Goal: Communication & Community: Answer question/provide support

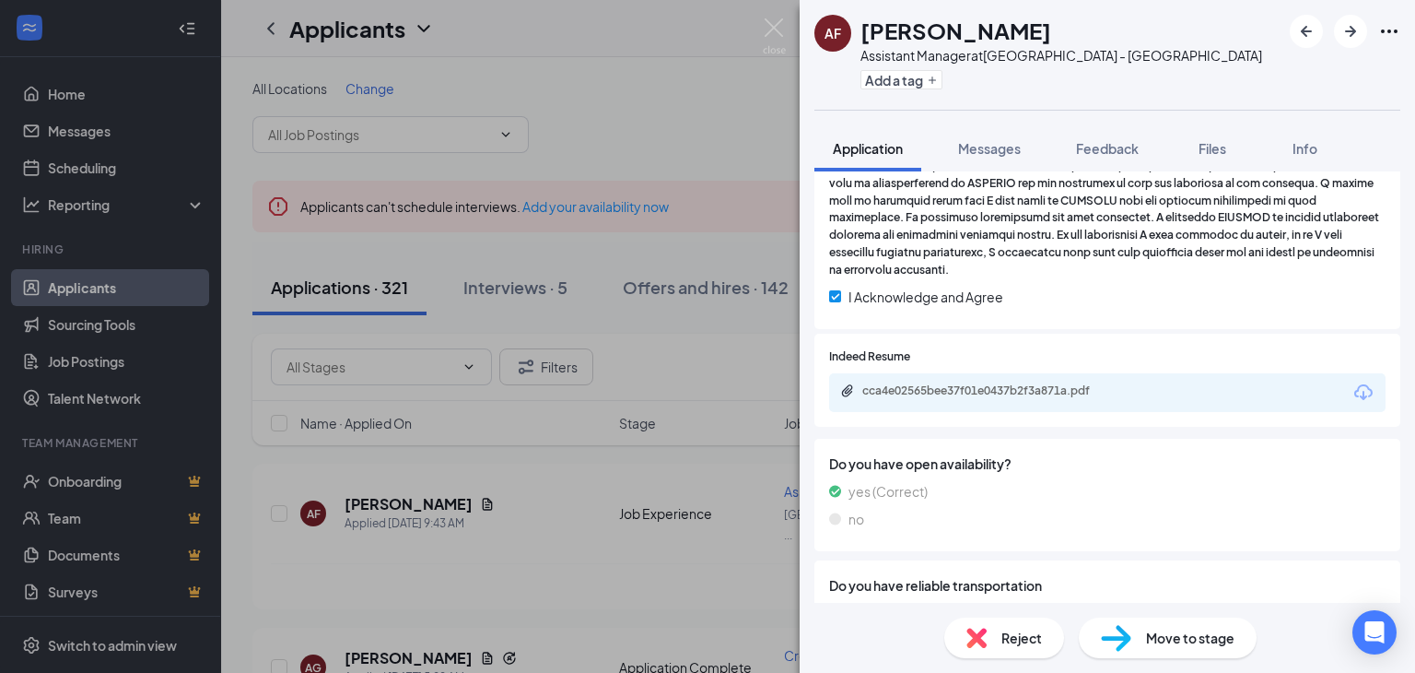
scroll to position [776, 0]
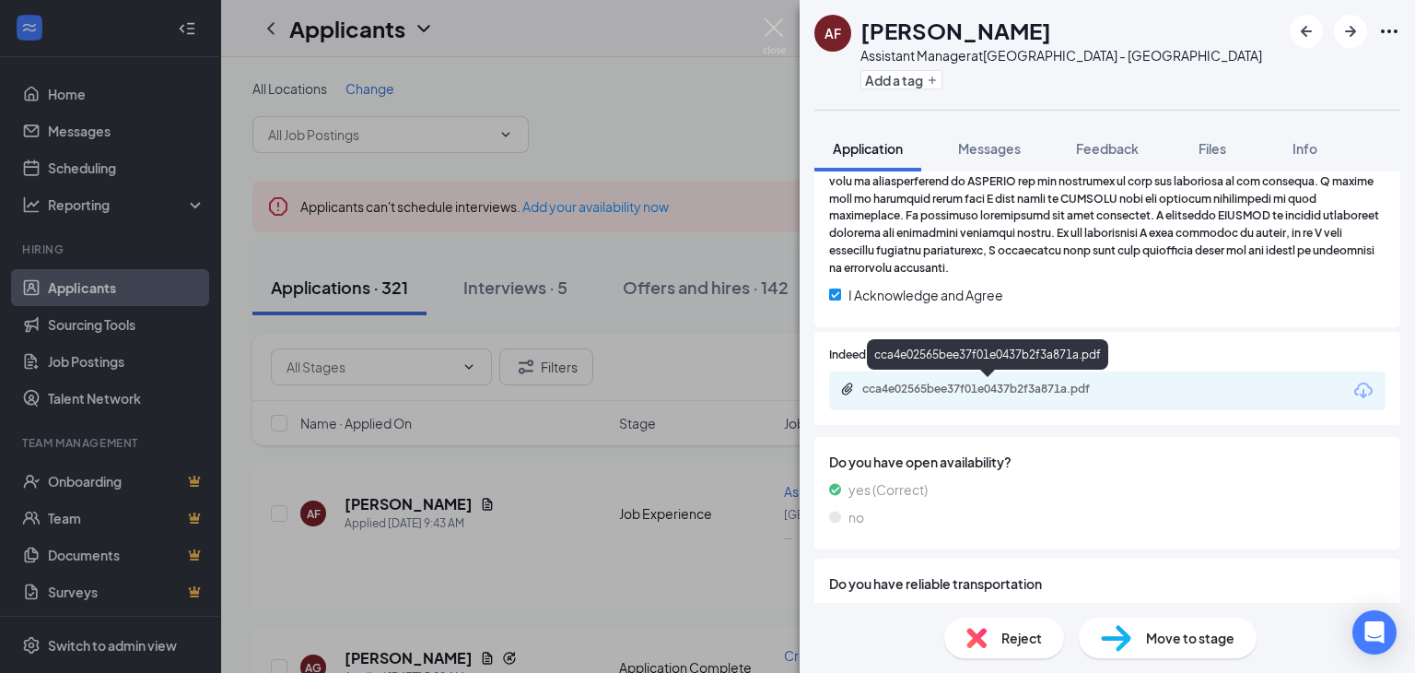
click at [923, 397] on div "cca4e02565bee37f01e0437b2f3a871a.pdf" at bounding box center [989, 391] width 299 height 18
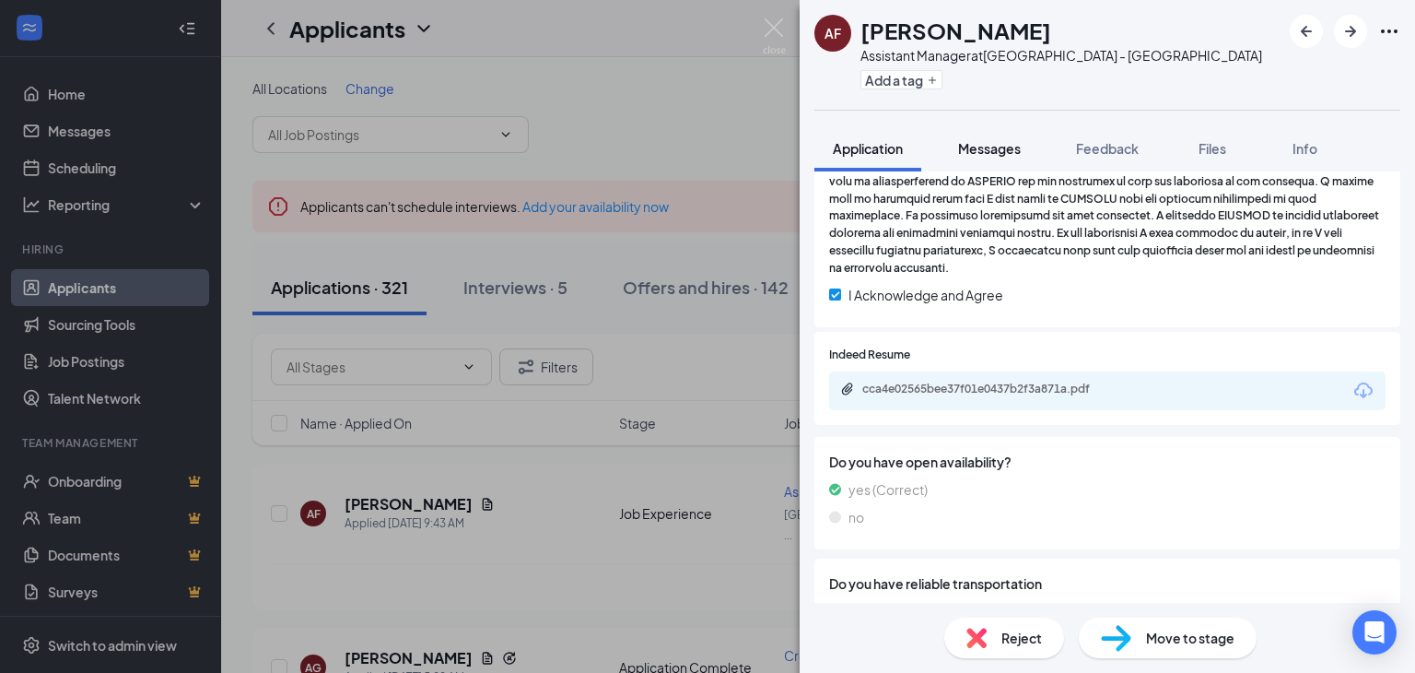
click at [984, 151] on span "Messages" at bounding box center [989, 148] width 63 height 17
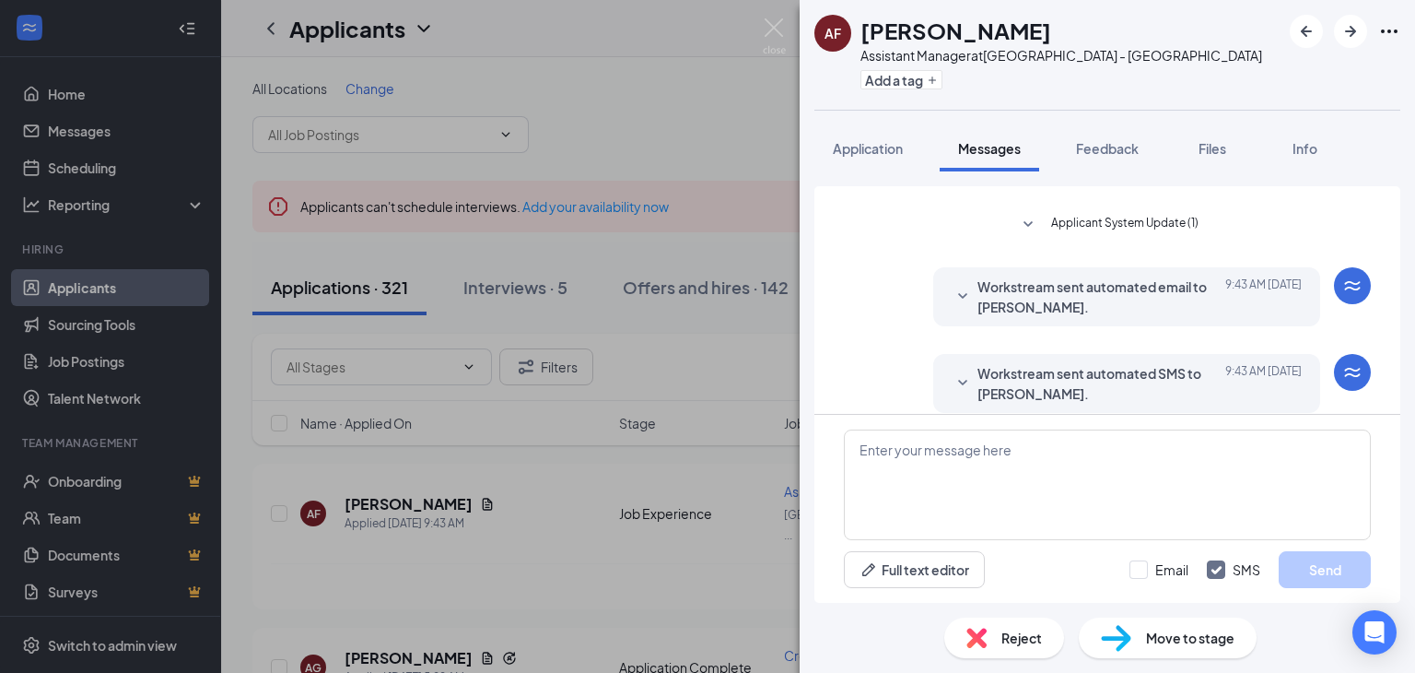
scroll to position [225, 0]
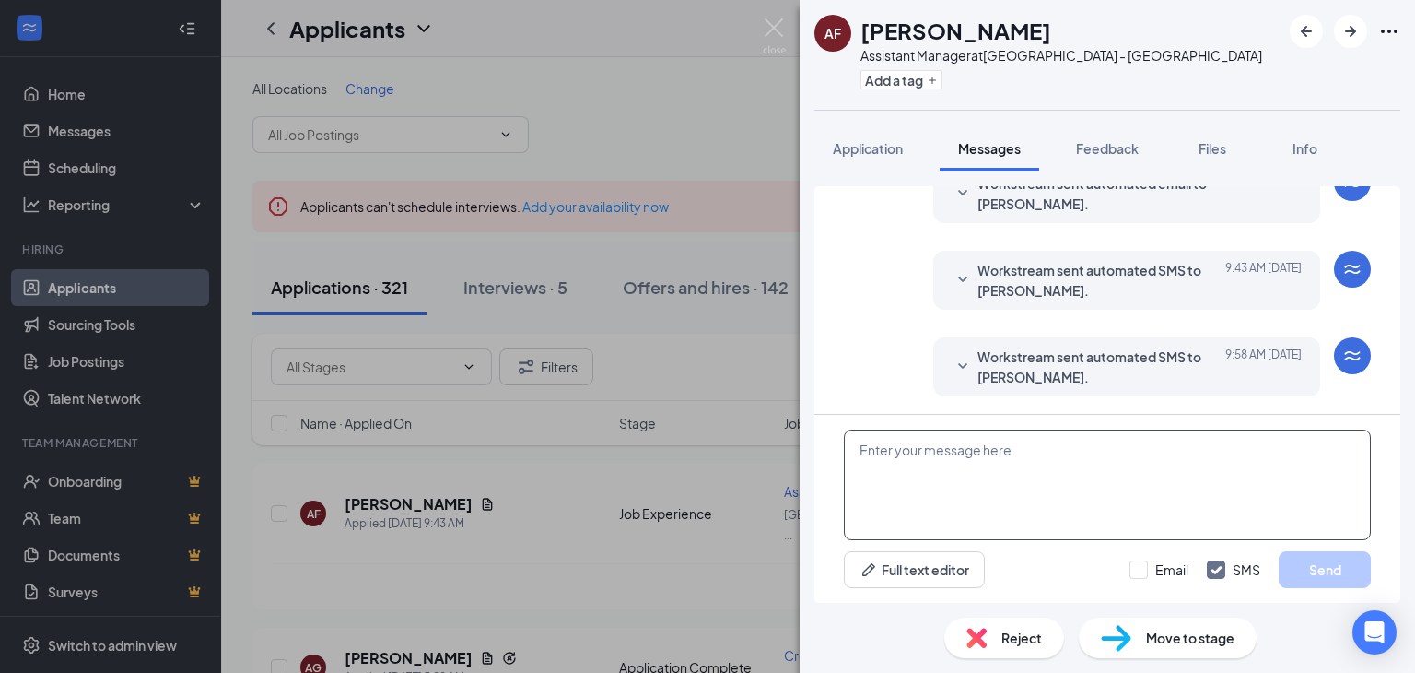
click at [885, 445] on textarea at bounding box center [1107, 484] width 527 height 111
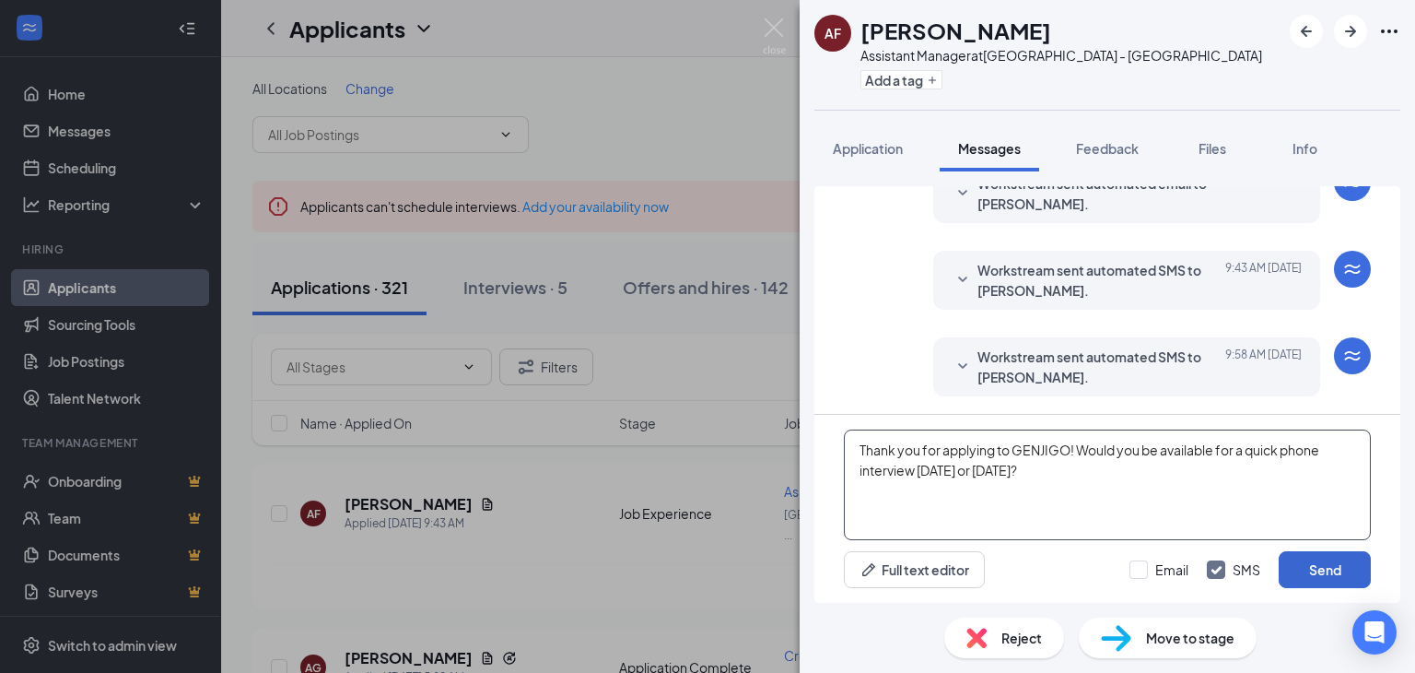
type textarea "Thank you for applying to GENJIGO! Would you be available for a quick phone int…"
click at [1296, 562] on button "Send" at bounding box center [1325, 569] width 92 height 37
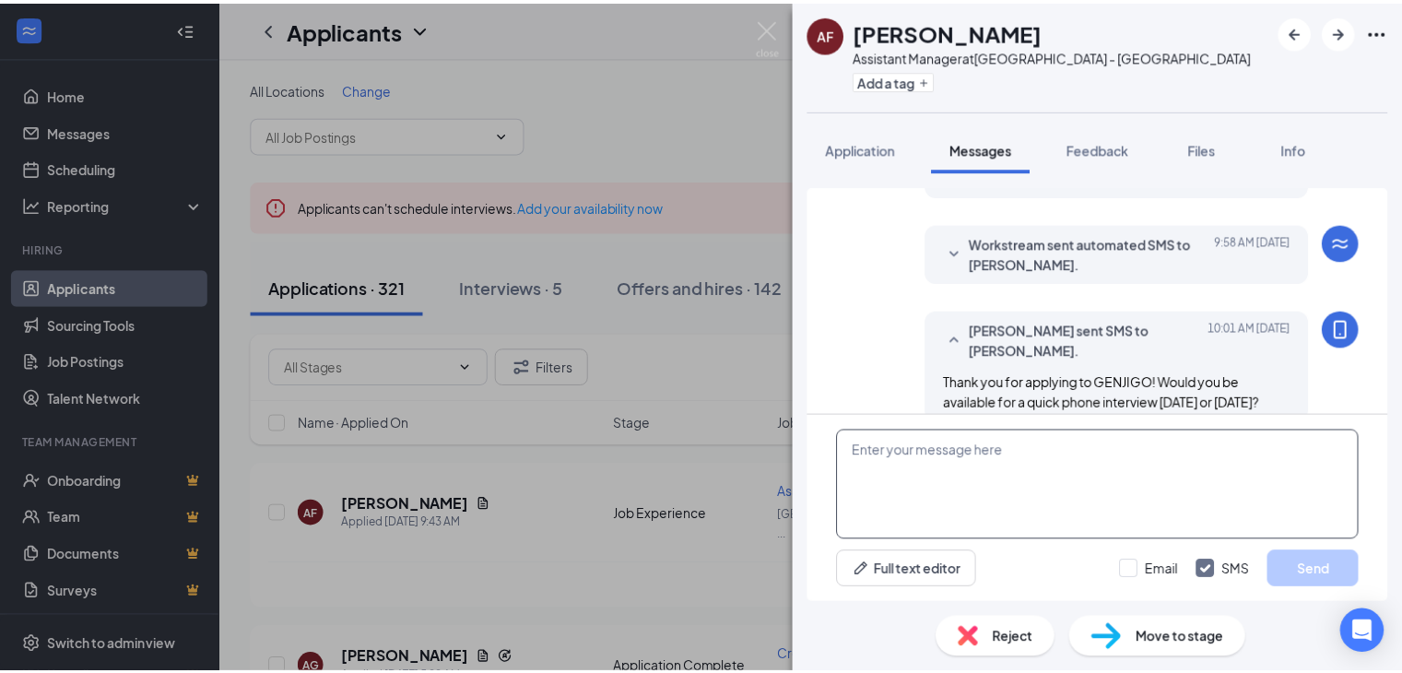
scroll to position [364, 0]
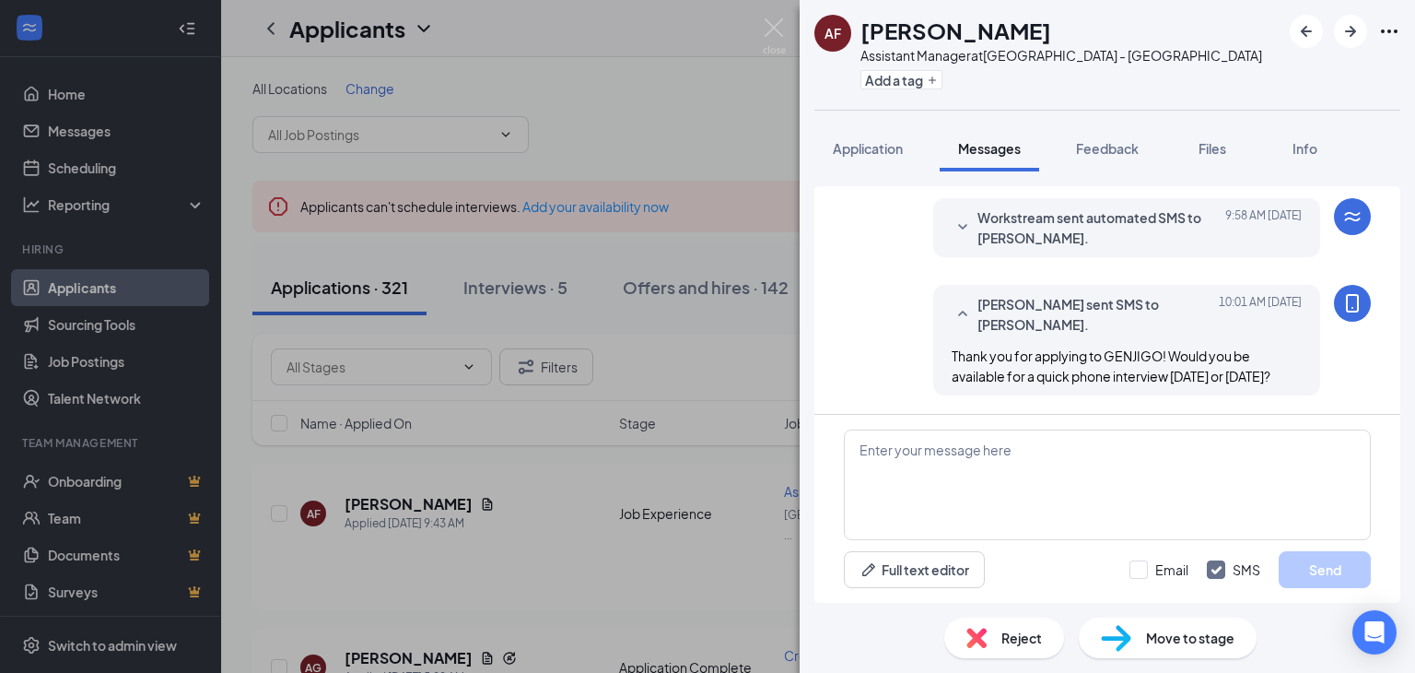
click at [1168, 634] on span "Move to stage" at bounding box center [1190, 638] width 88 height 20
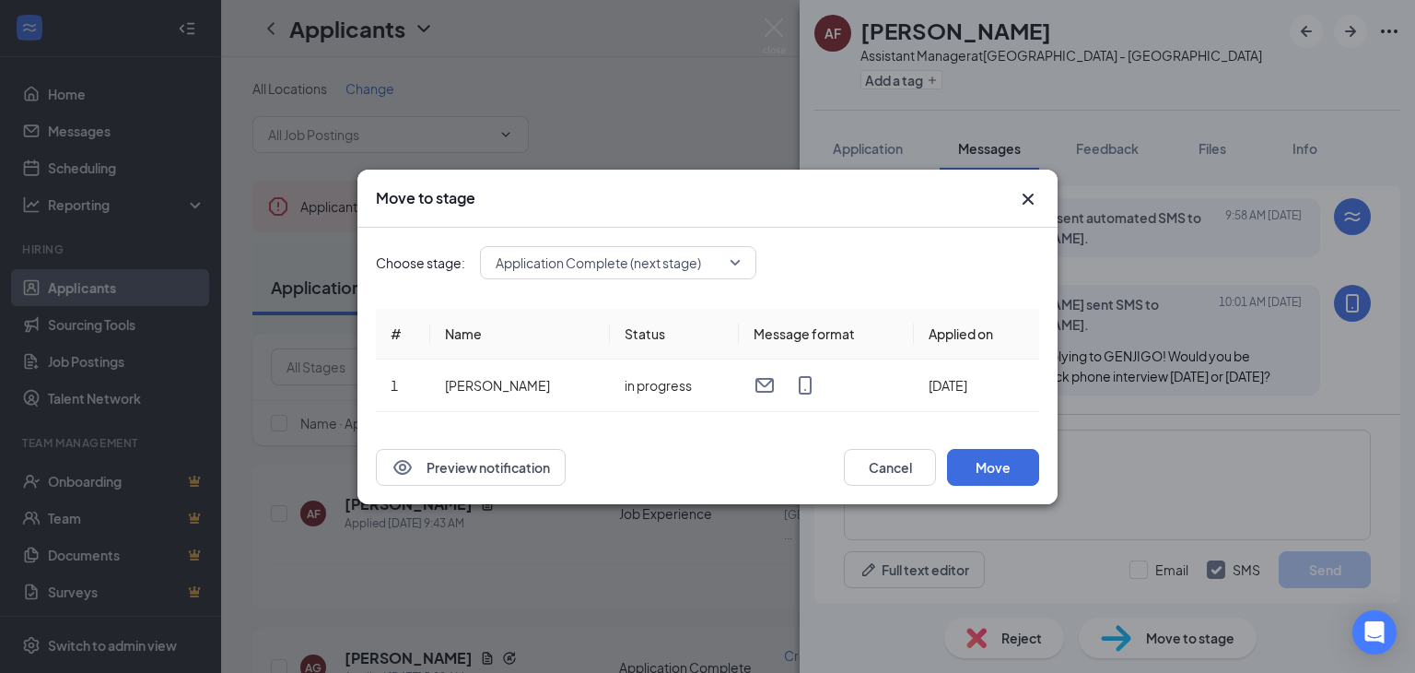
click at [731, 265] on span "Application Complete (next stage)" at bounding box center [618, 263] width 245 height 28
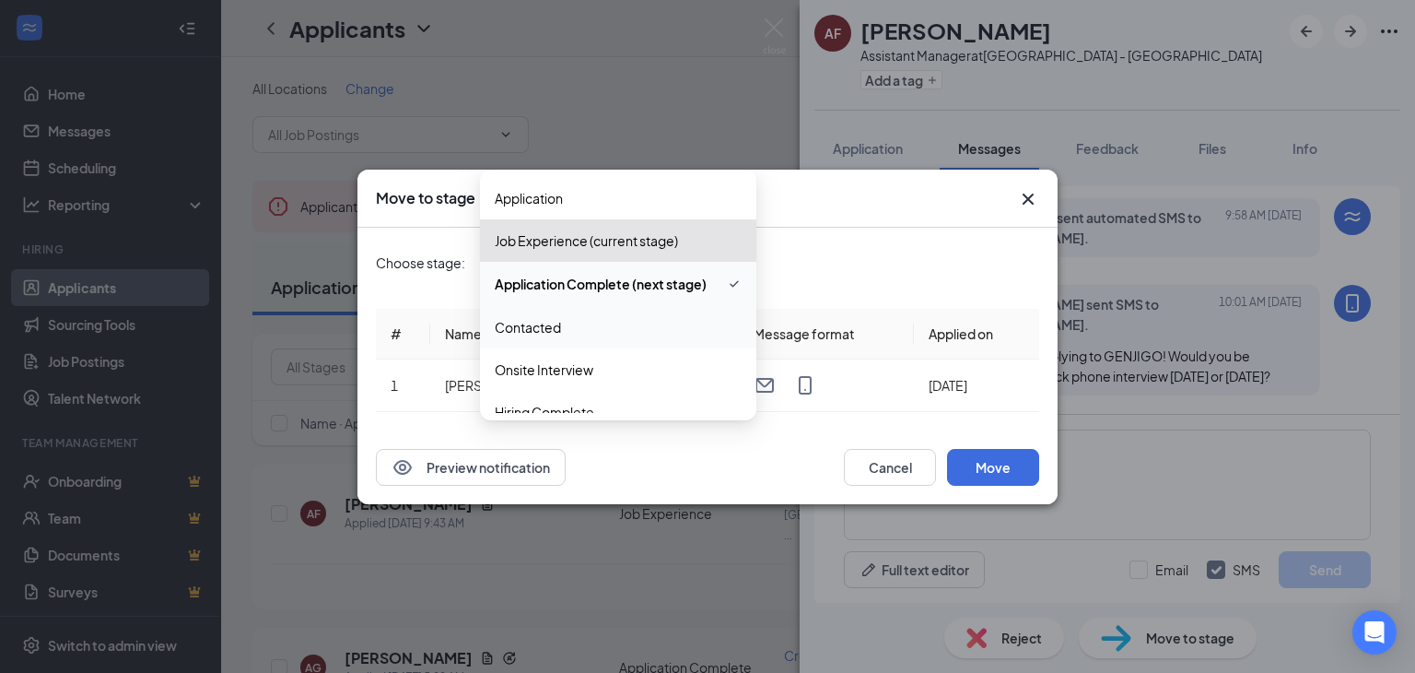
click at [539, 317] on span "Contacted" at bounding box center [528, 327] width 66 height 20
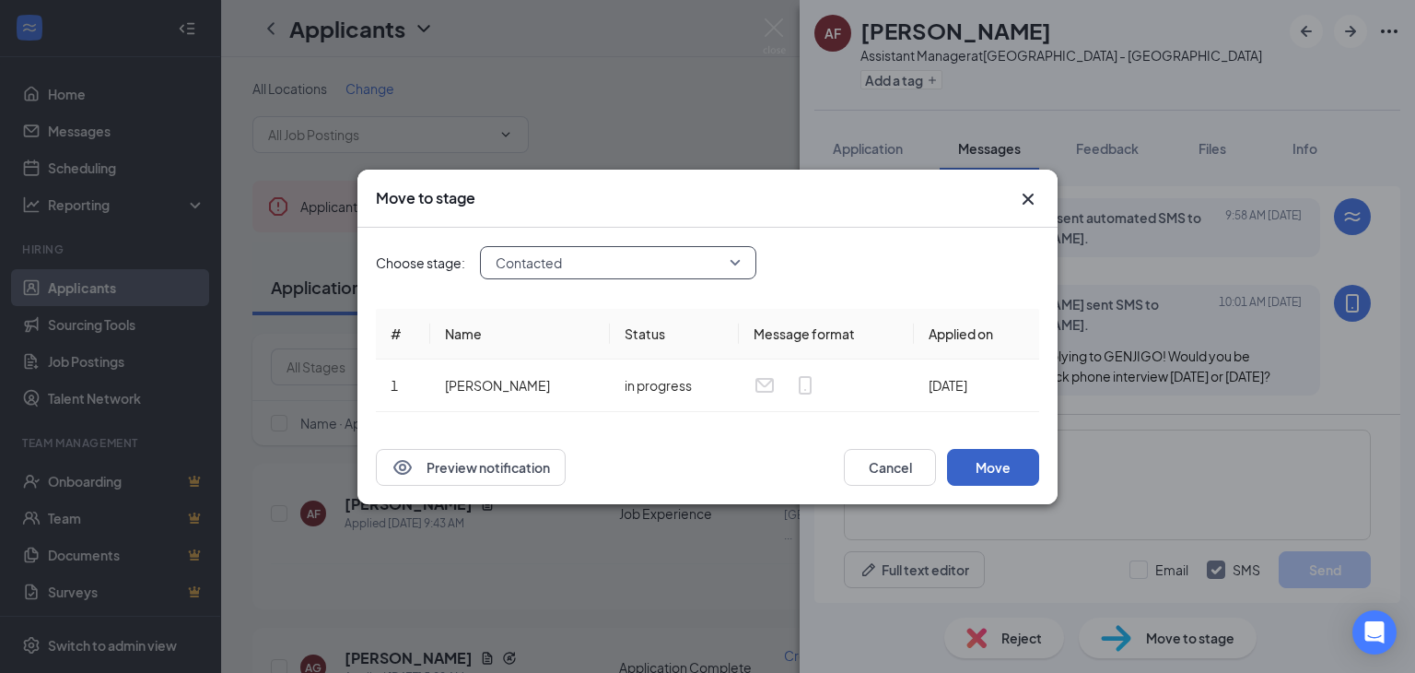
click at [985, 477] on button "Move" at bounding box center [993, 467] width 92 height 37
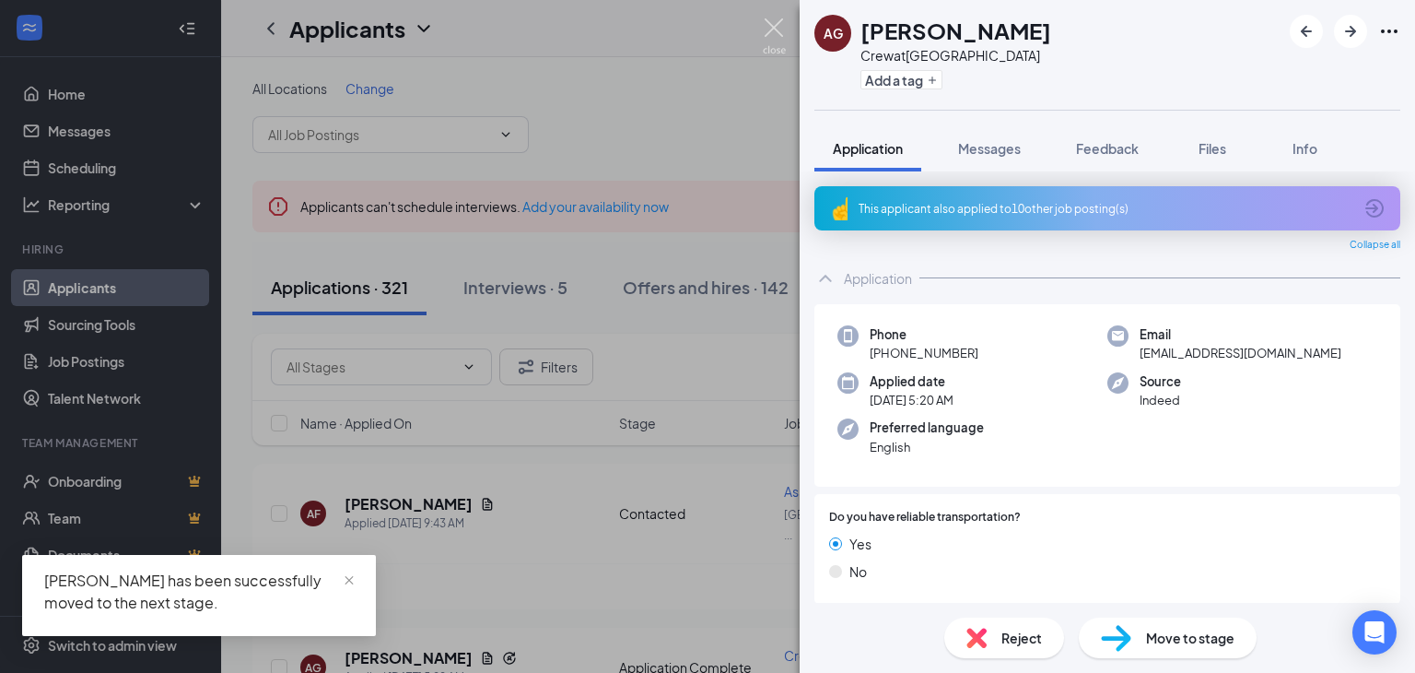
click at [782, 27] on img at bounding box center [774, 36] width 23 height 36
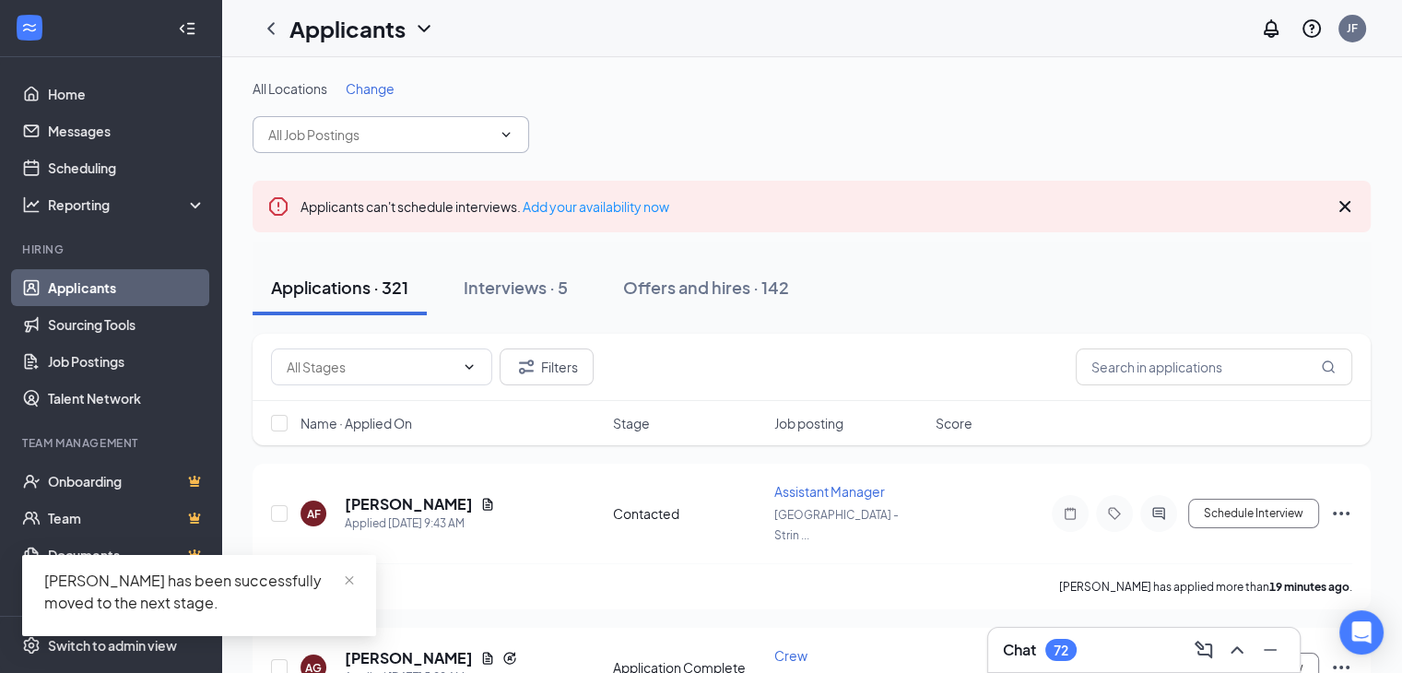
click at [494, 135] on span at bounding box center [391, 134] width 276 height 37
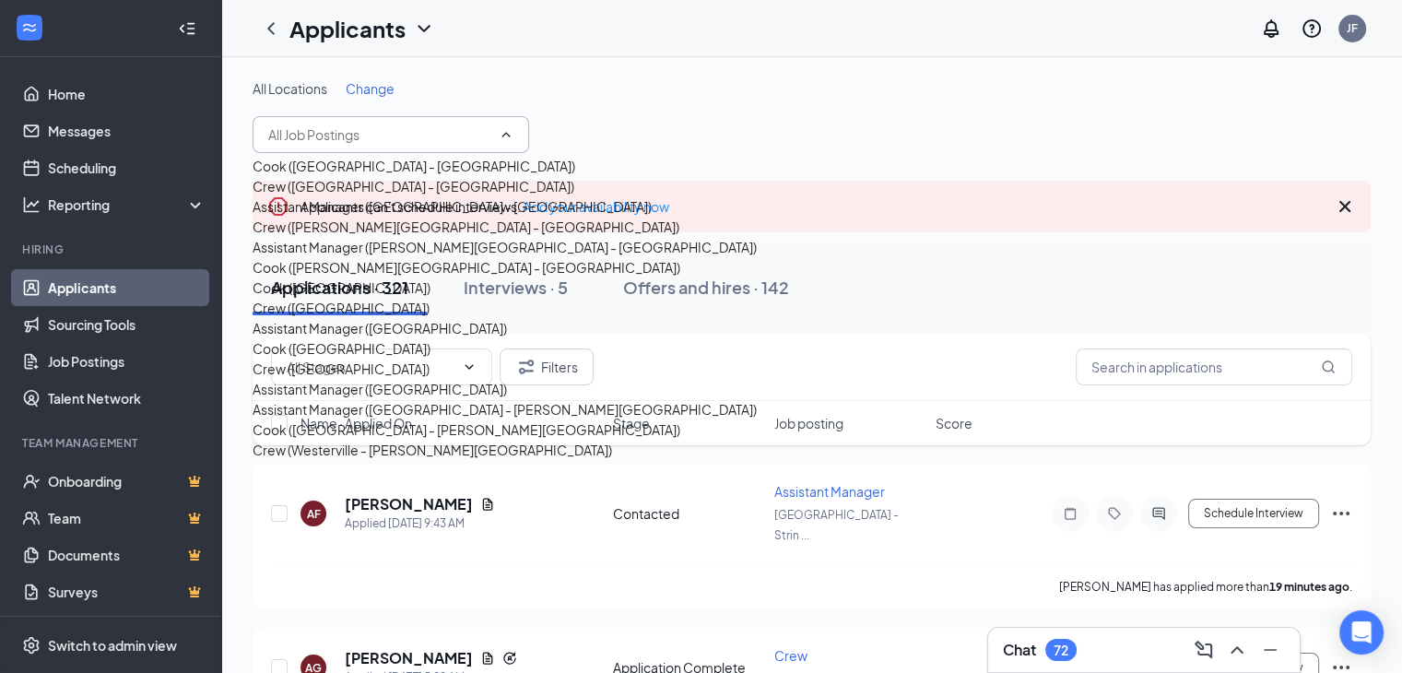
click at [339, 196] on div "Crew ([GEOGRAPHIC_DATA] - [GEOGRAPHIC_DATA])" at bounding box center [414, 186] width 322 height 20
type input "Crew ([GEOGRAPHIC_DATA] - [GEOGRAPHIC_DATA])"
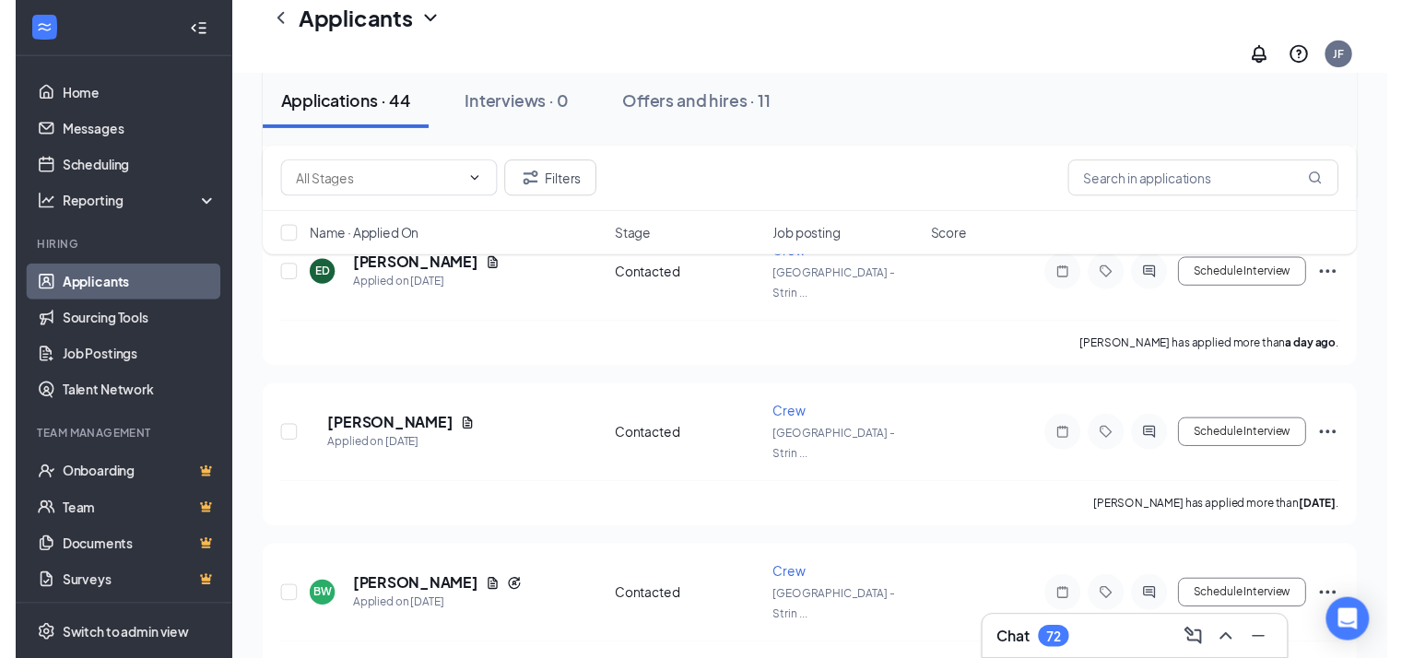
scroll to position [450, 0]
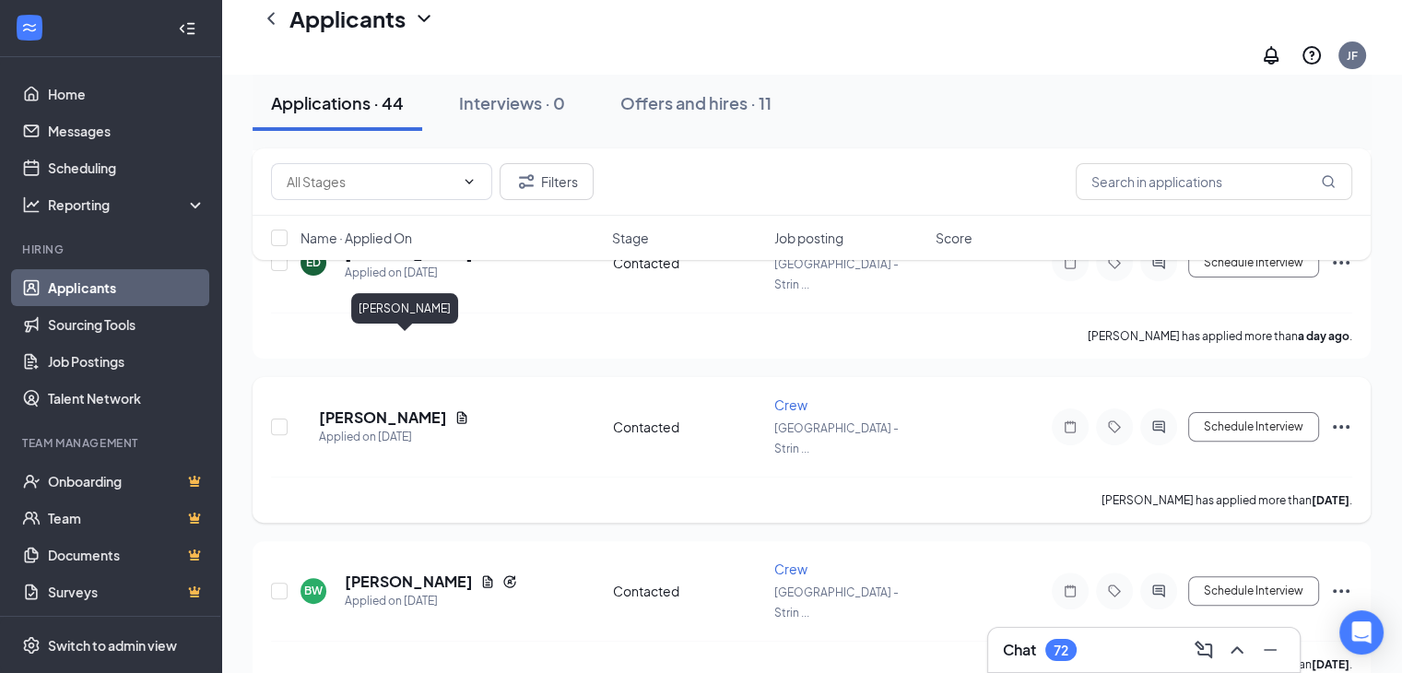
click at [389, 407] on h5 "[PERSON_NAME]" at bounding box center [383, 417] width 128 height 20
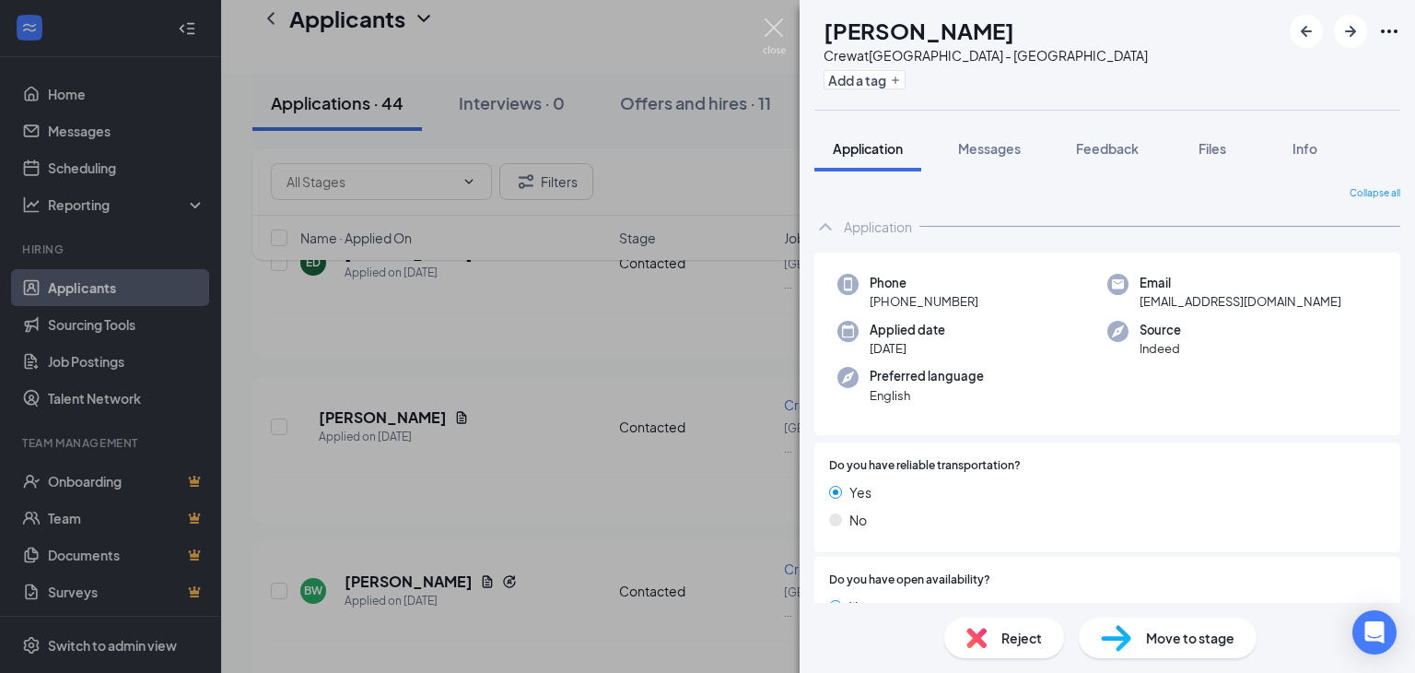
click at [769, 38] on img at bounding box center [774, 36] width 23 height 36
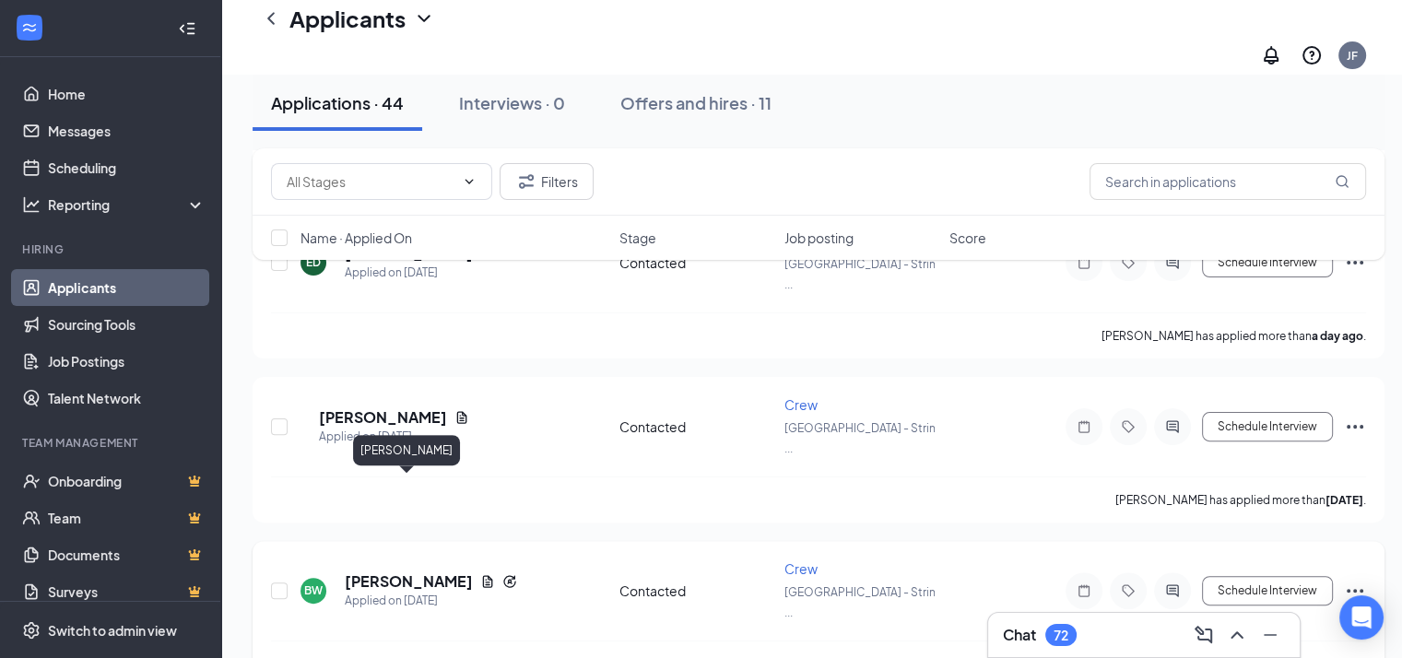
click at [424, 571] on h5 "[PERSON_NAME]" at bounding box center [409, 581] width 128 height 20
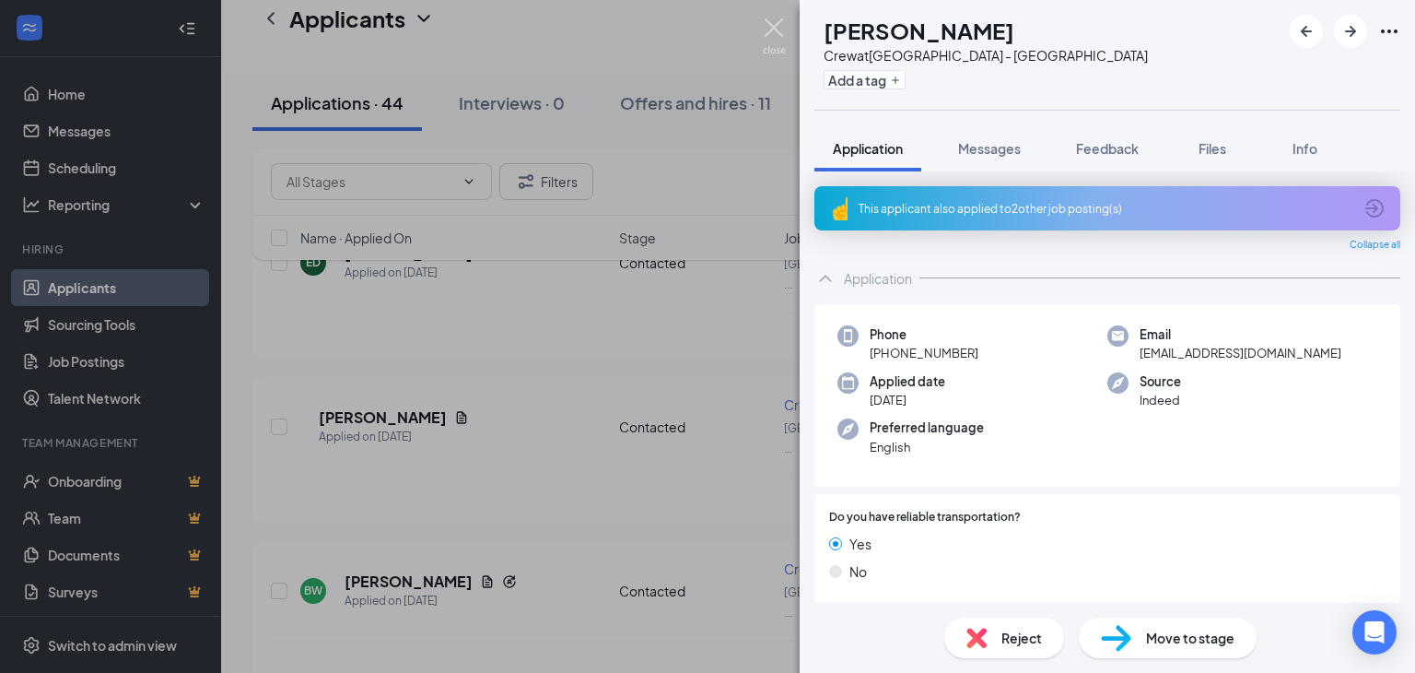
click at [767, 29] on img at bounding box center [774, 36] width 23 height 36
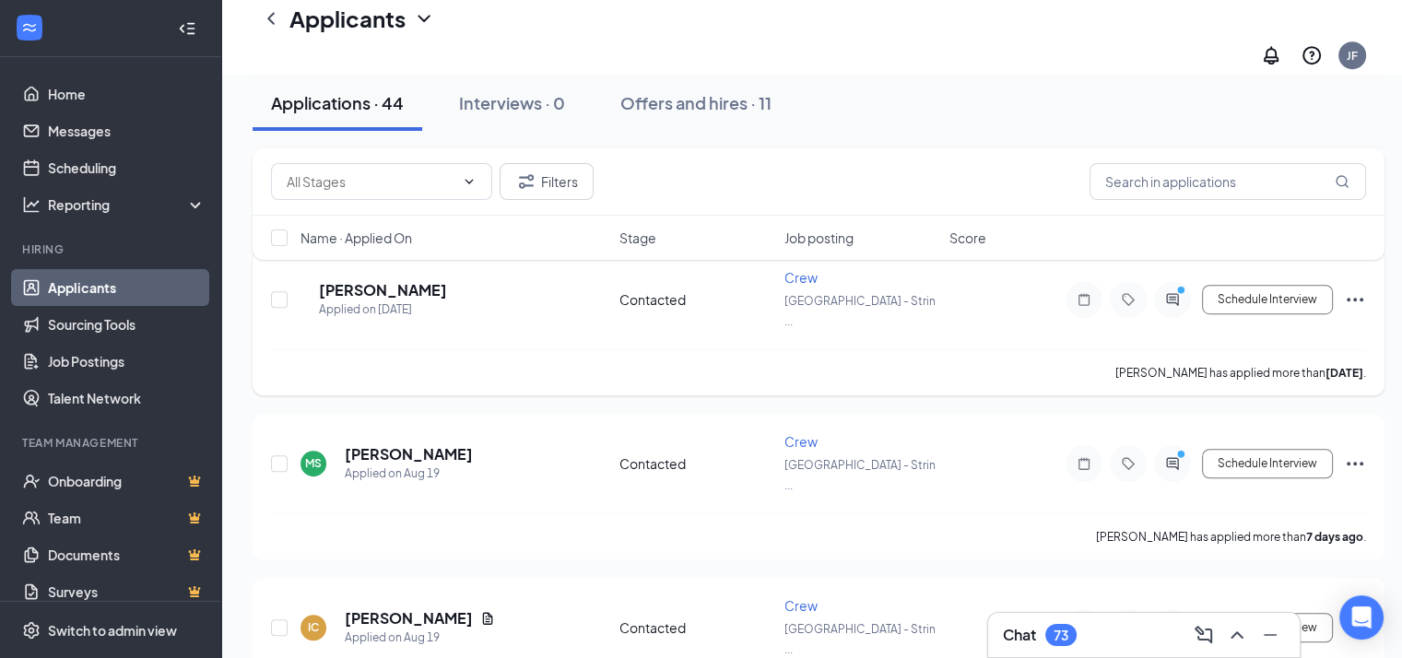
scroll to position [1087, 0]
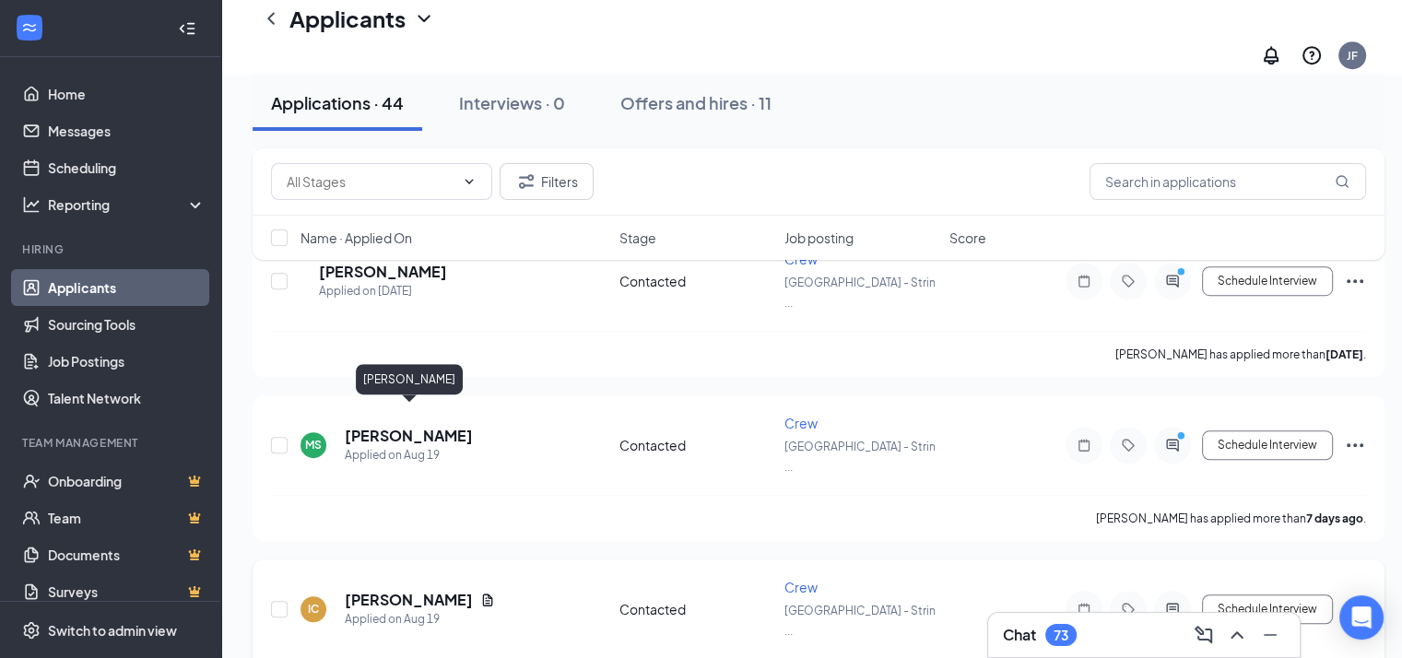
click at [435, 590] on h5 "[PERSON_NAME]" at bounding box center [409, 600] width 128 height 20
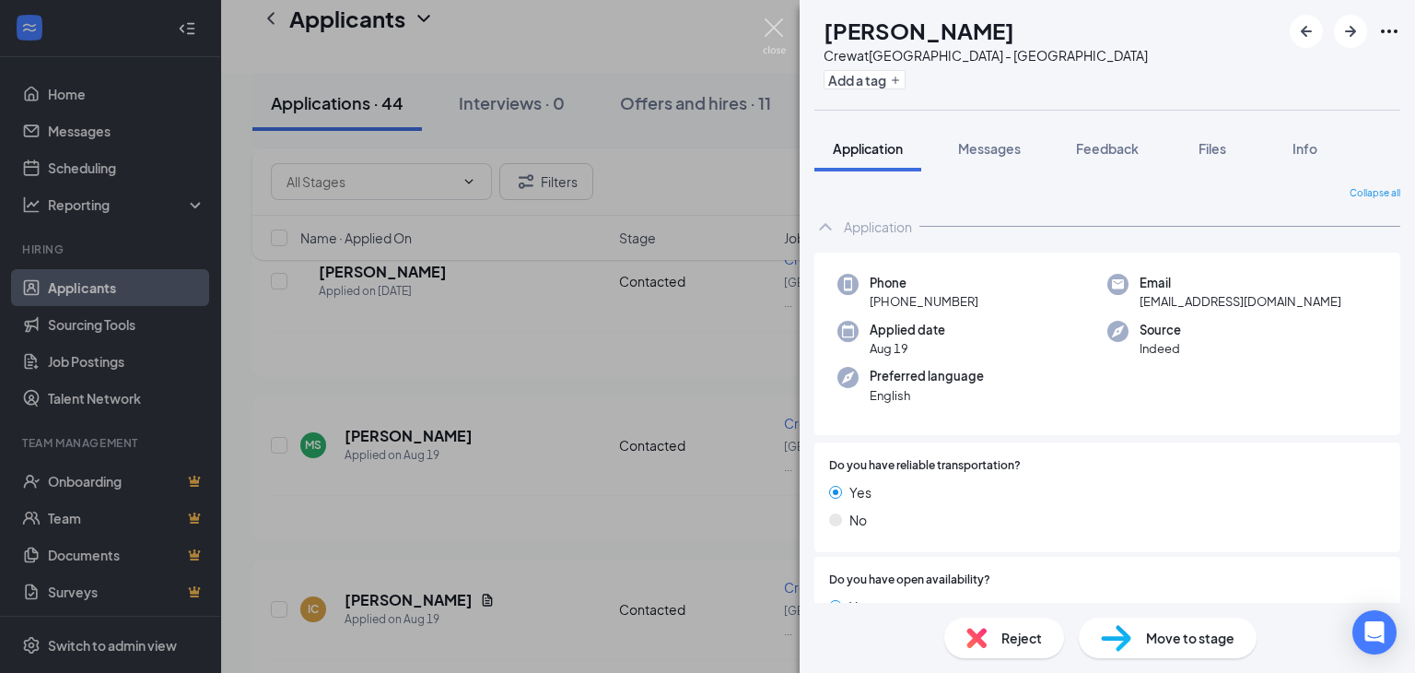
click at [776, 31] on img at bounding box center [774, 36] width 23 height 36
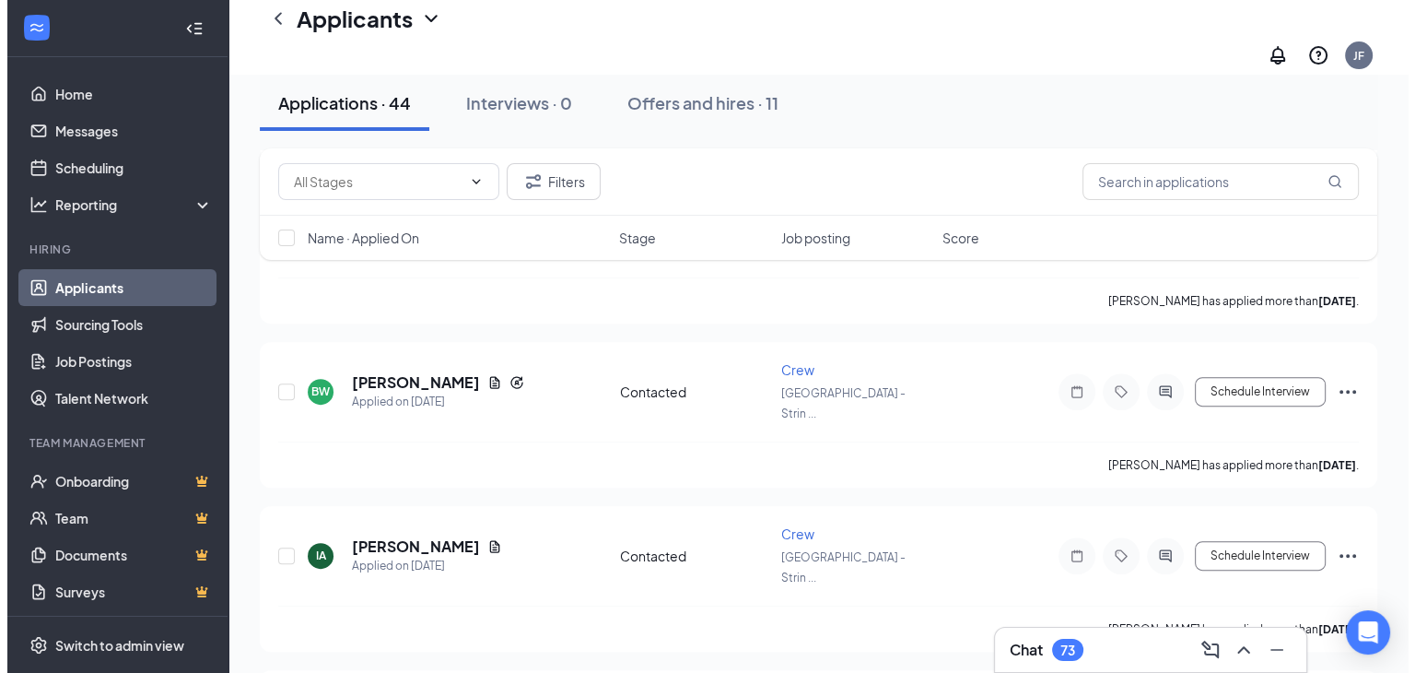
scroll to position [649, 0]
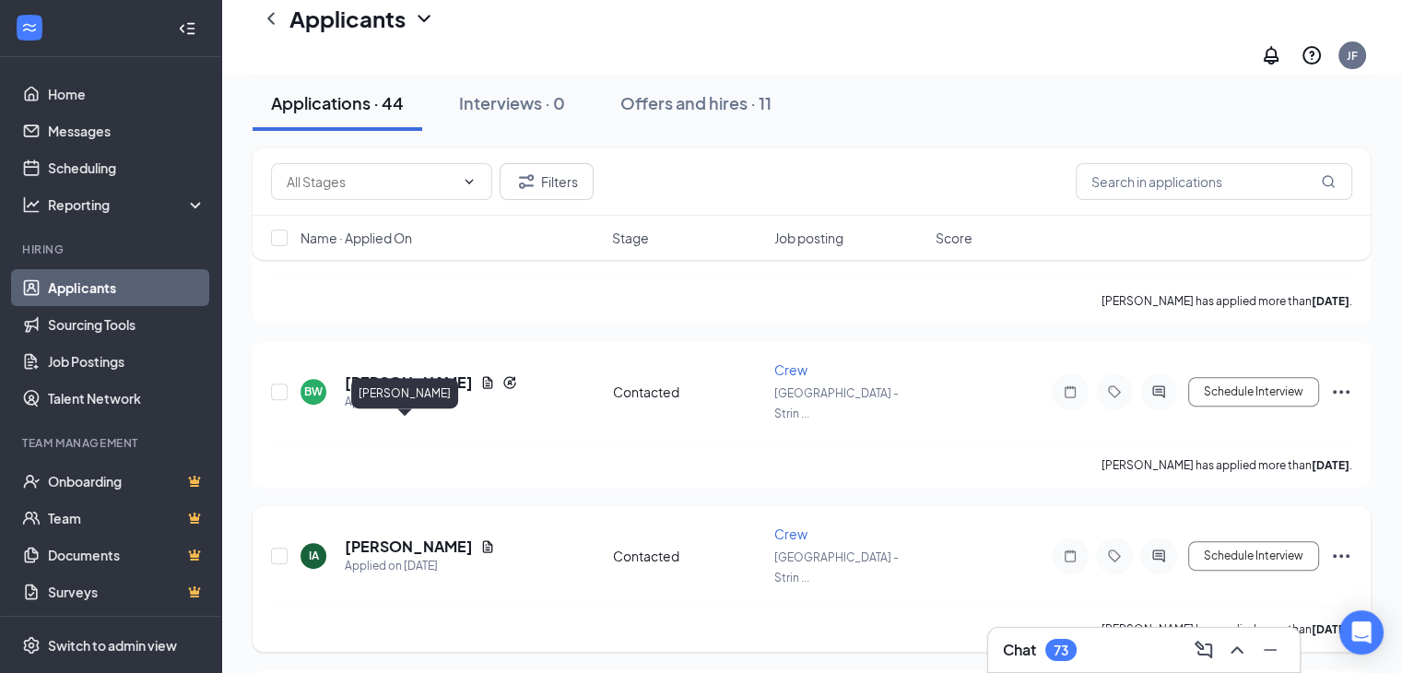
click at [415, 536] on h5 "[PERSON_NAME]" at bounding box center [409, 546] width 128 height 20
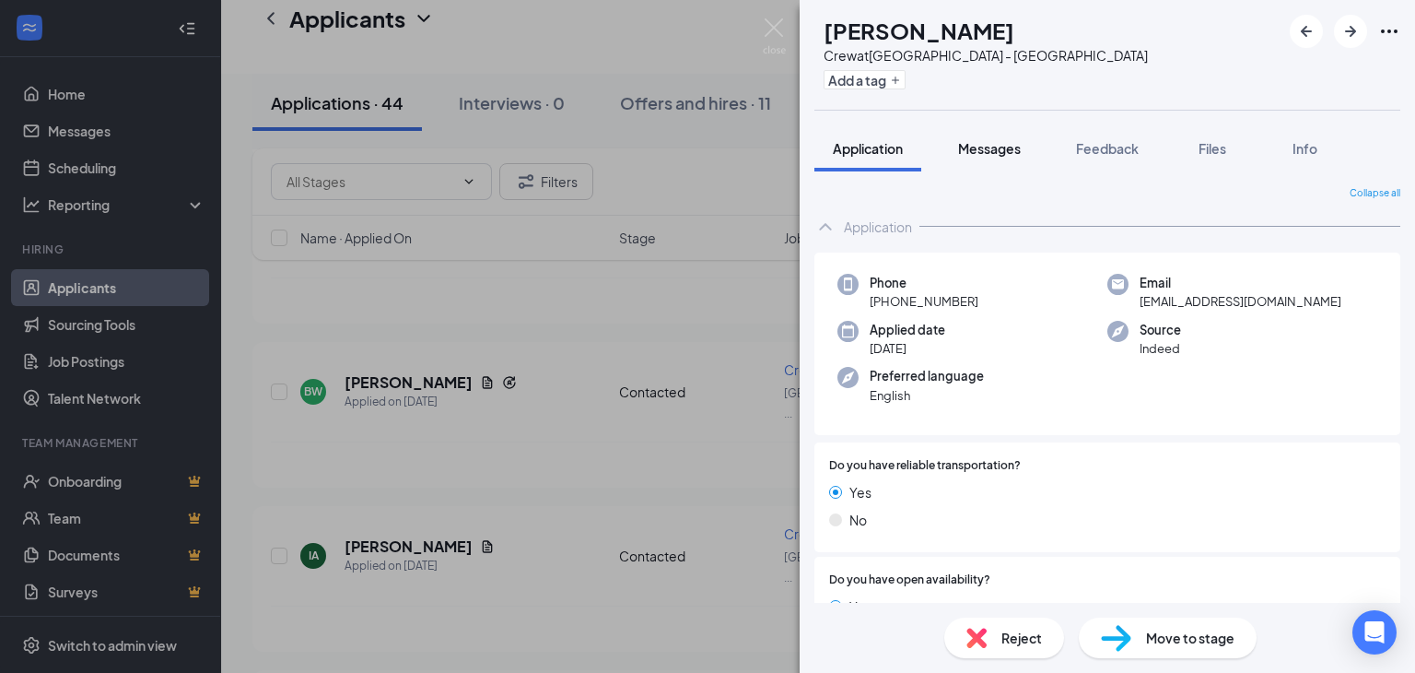
click at [992, 143] on span "Messages" at bounding box center [989, 148] width 63 height 17
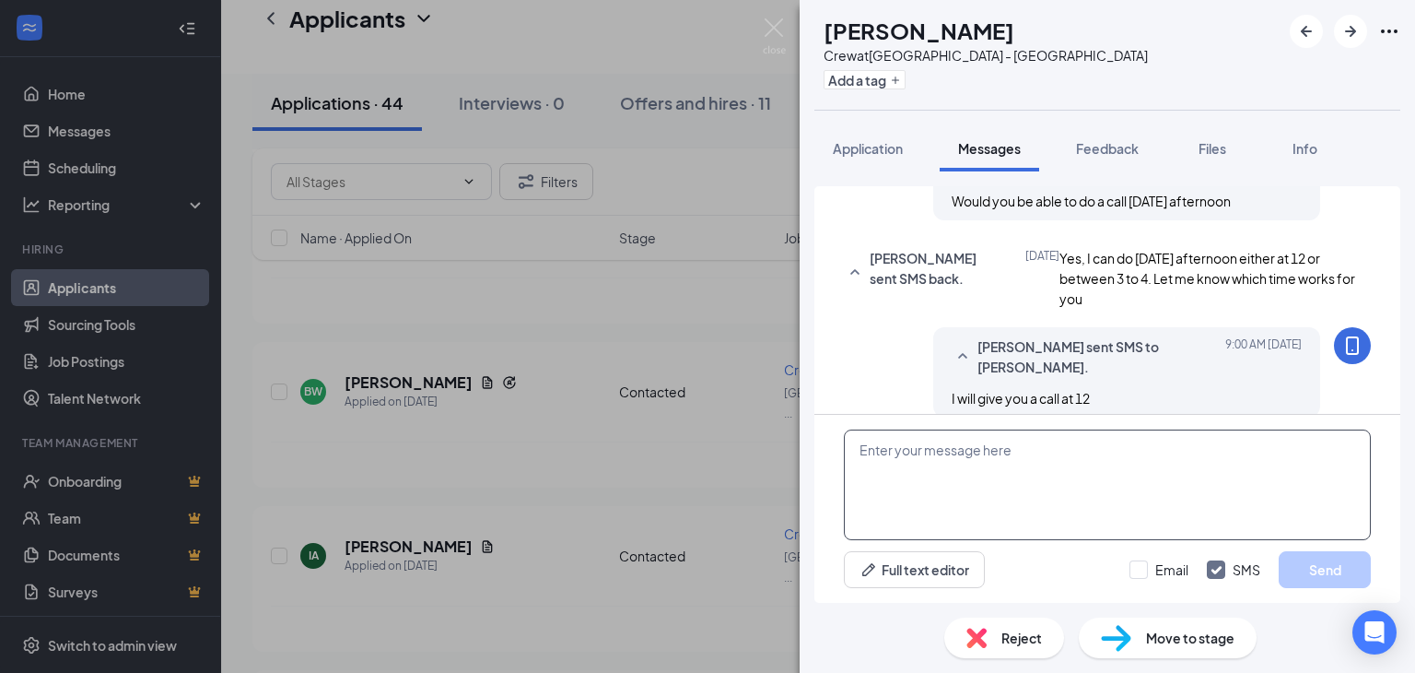
scroll to position [910, 0]
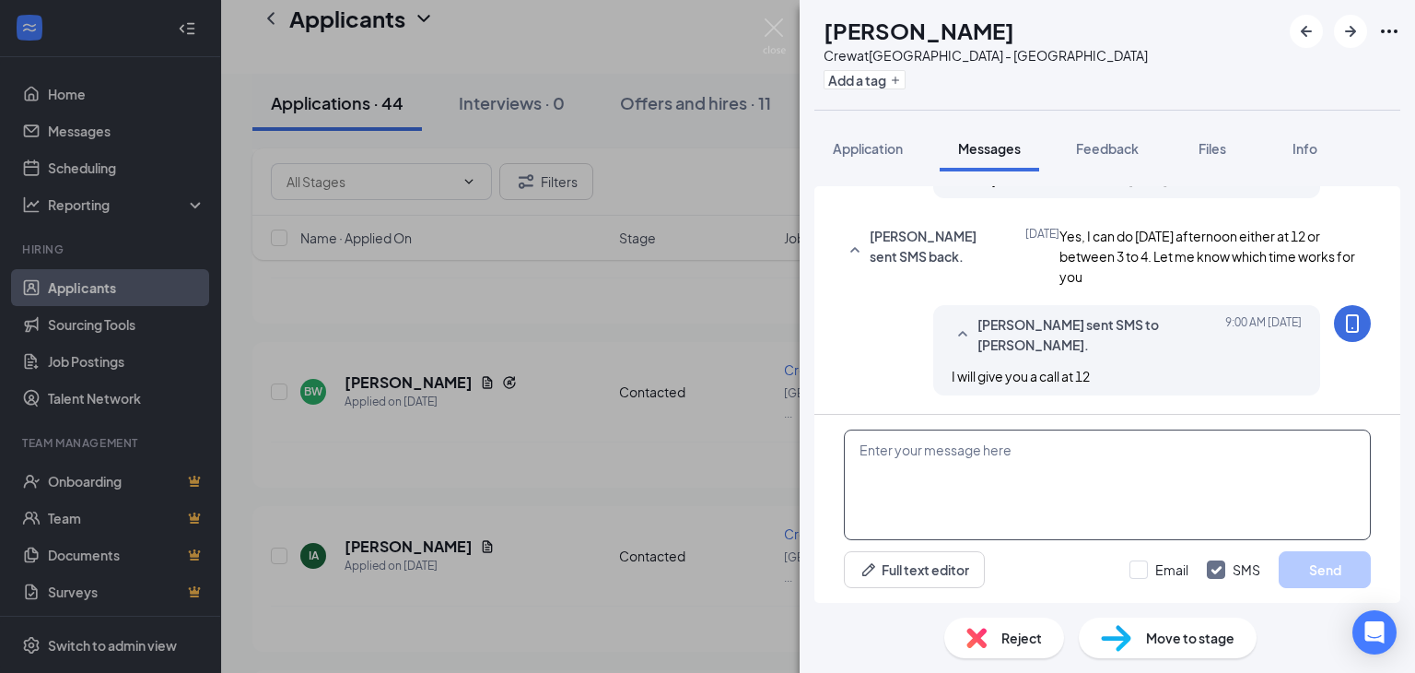
click at [936, 476] on textarea at bounding box center [1107, 484] width 527 height 111
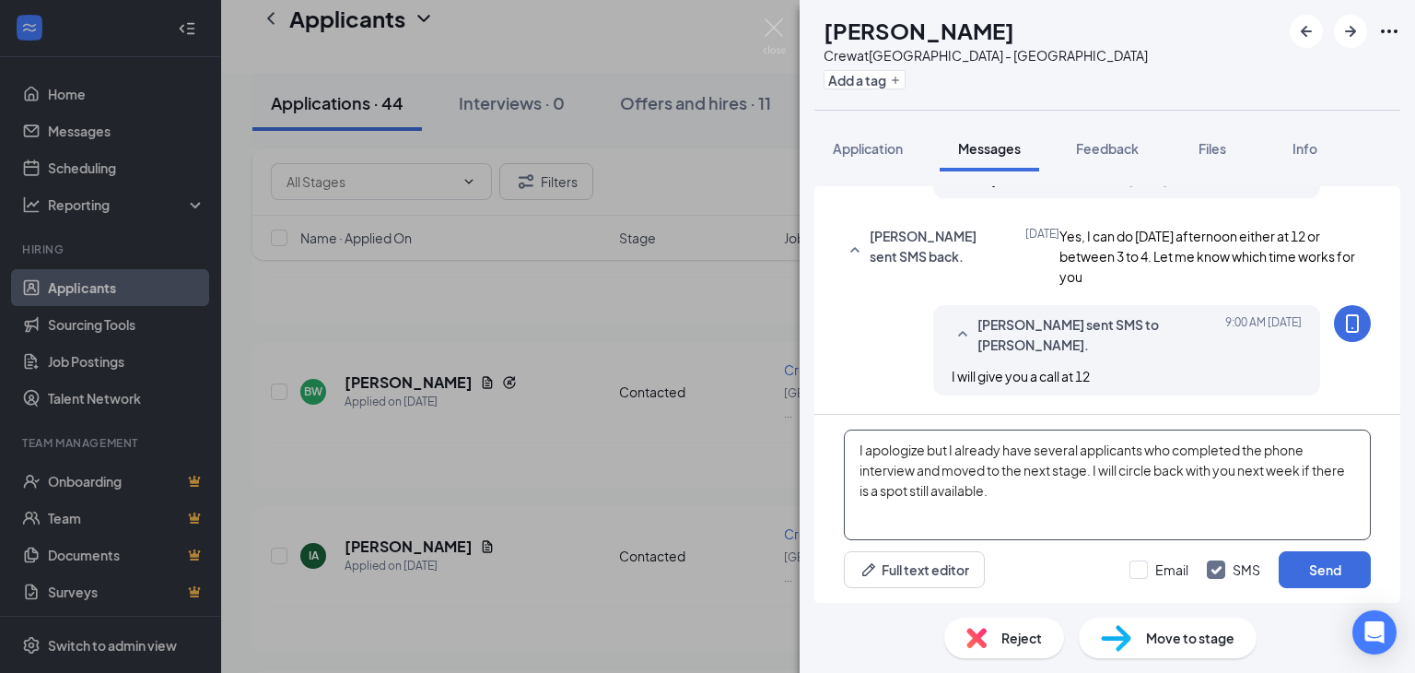
drag, startPoint x: 1004, startPoint y: 487, endPoint x: 795, endPoint y: 433, distance: 216.1
click at [795, 433] on div "IA [PERSON_NAME] Crew at [GEOGRAPHIC_DATA] - [GEOGRAPHIC_DATA] Add a tag Applic…" at bounding box center [707, 336] width 1415 height 673
click at [1026, 492] on textarea "I apologize but I already have several applicants who completed the phone inter…" at bounding box center [1107, 484] width 527 height 111
type textarea "I apologize but I already have several applicants who completed the phone inter…"
click at [1299, 567] on button "Send" at bounding box center [1325, 569] width 92 height 37
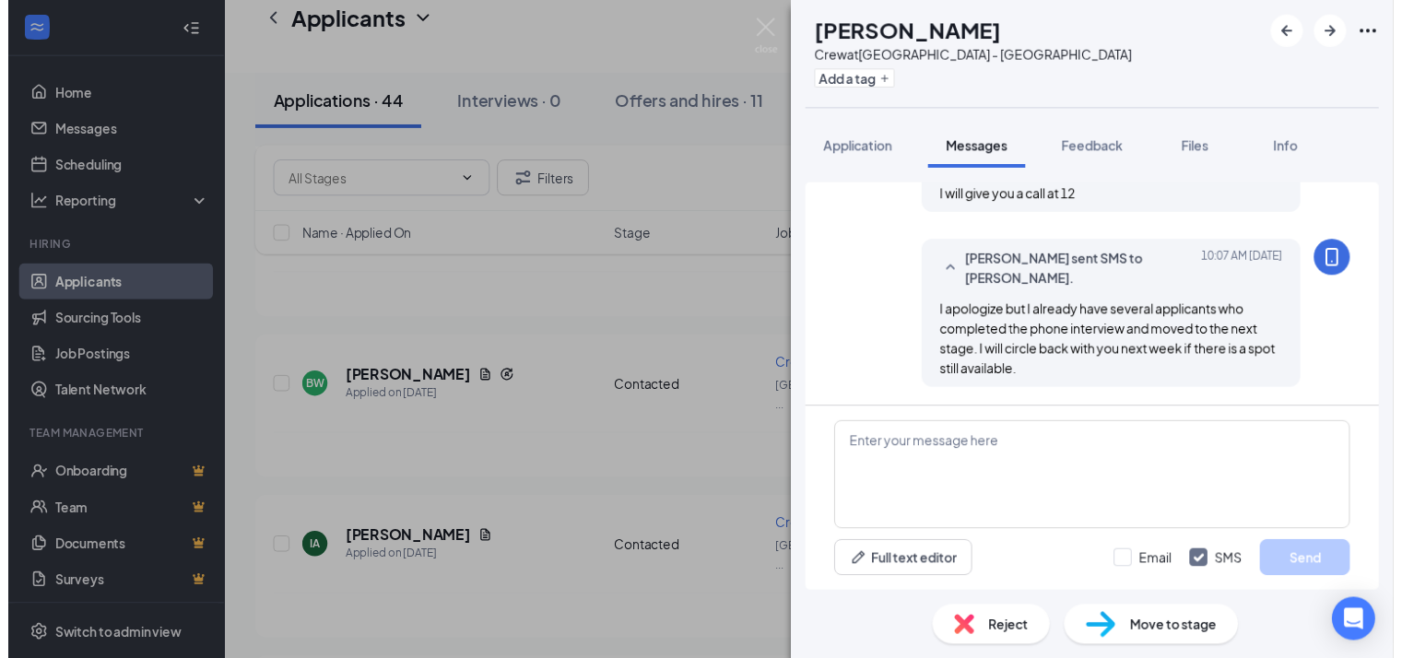
scroll to position [1087, 0]
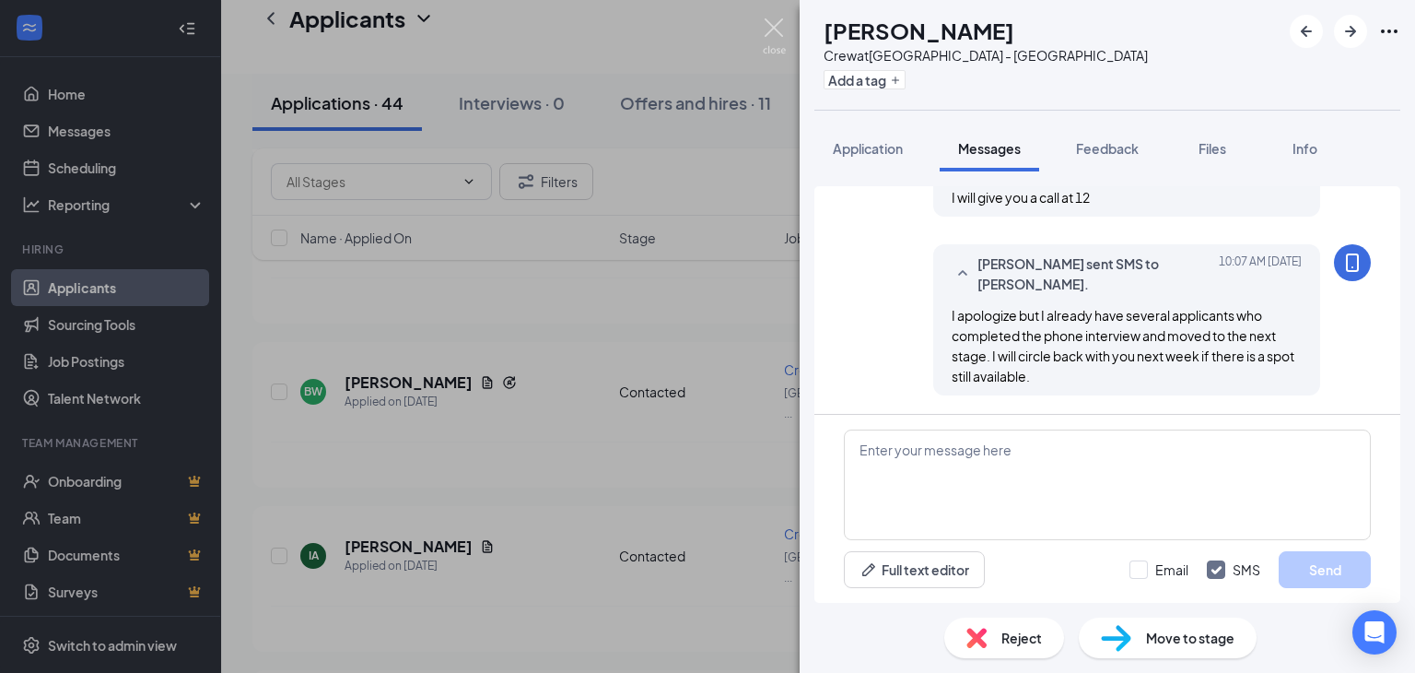
click at [769, 34] on img at bounding box center [774, 36] width 23 height 36
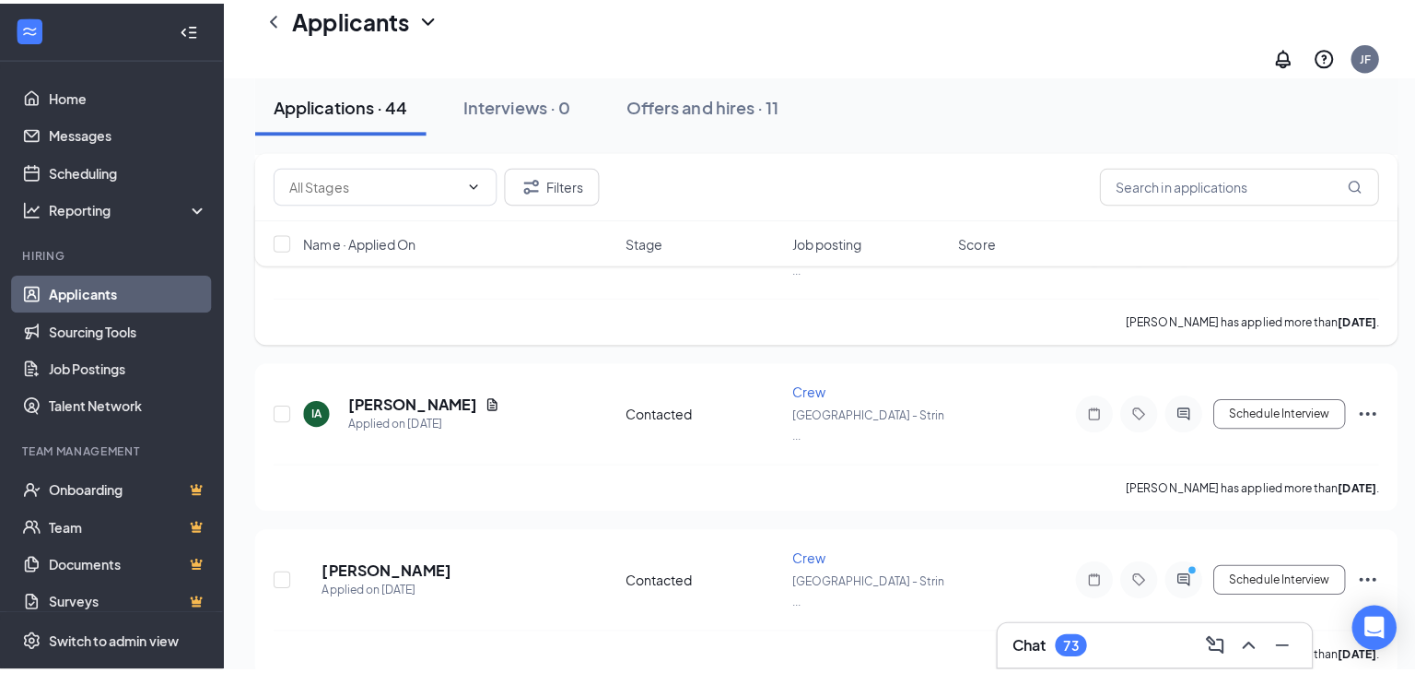
scroll to position [804, 0]
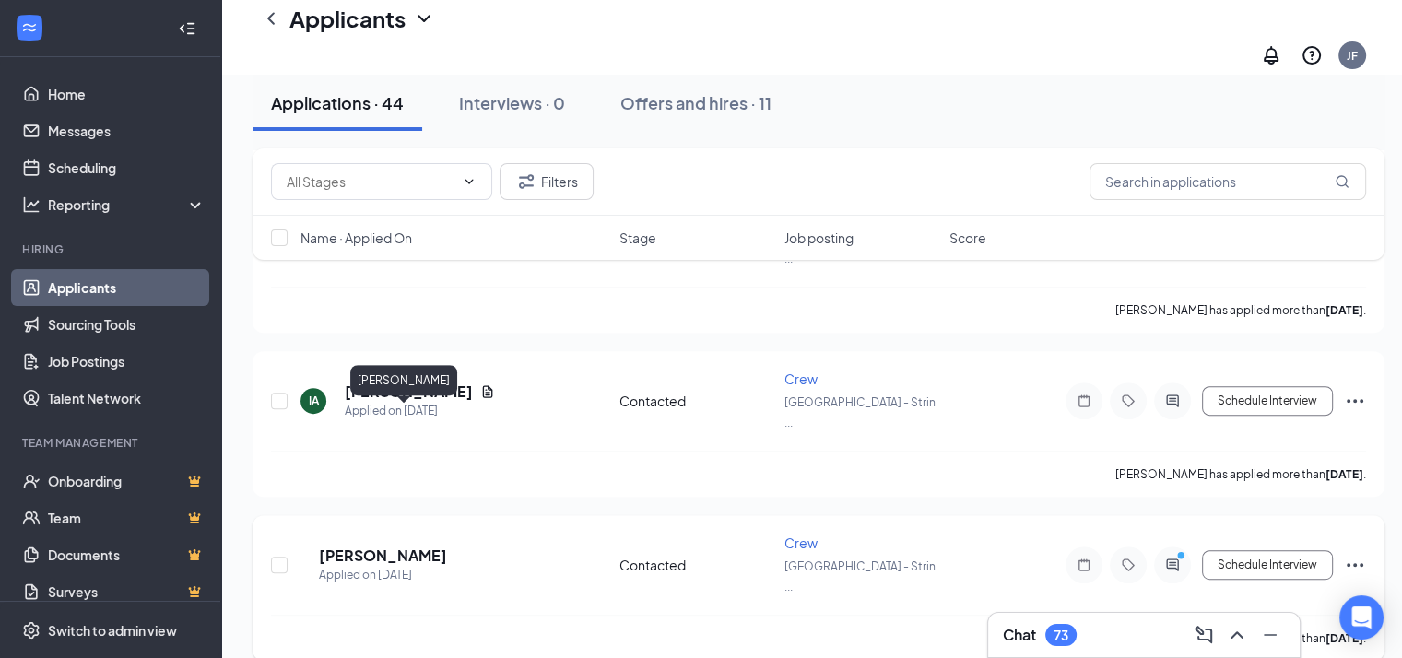
click at [382, 546] on h5 "[PERSON_NAME]" at bounding box center [383, 556] width 128 height 20
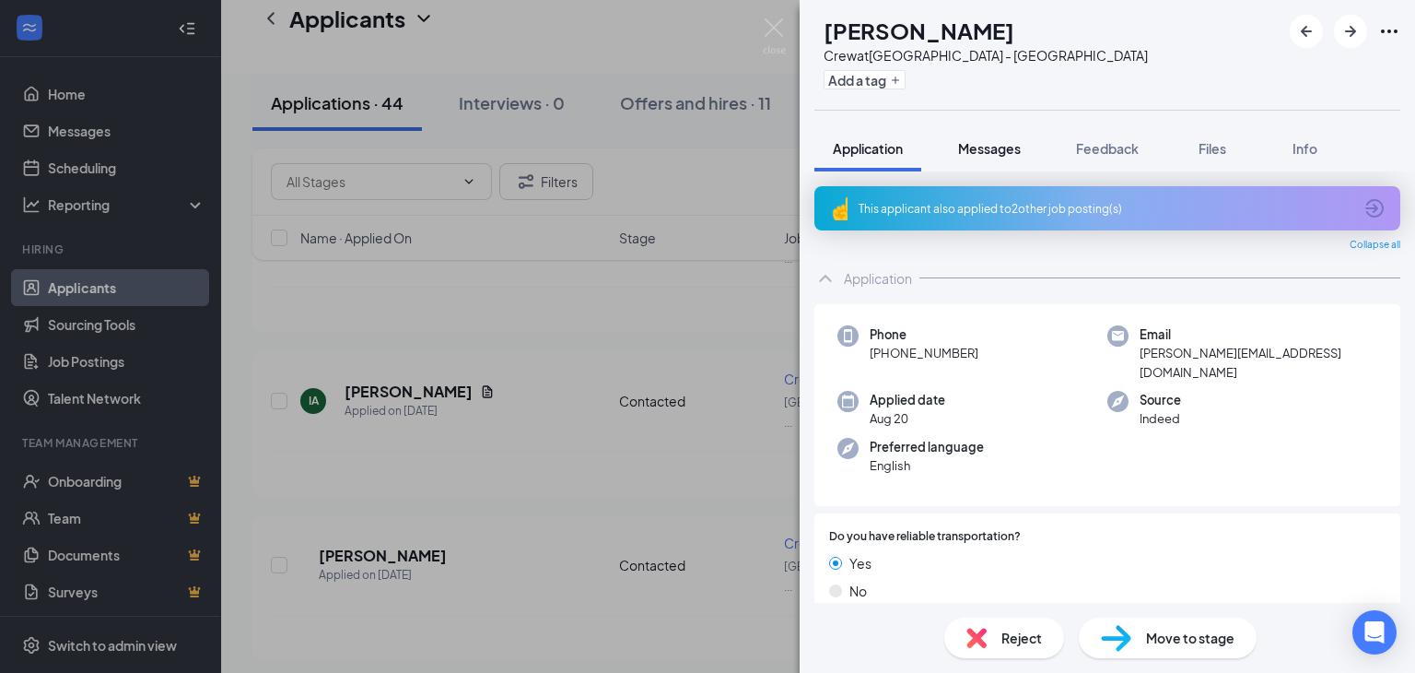
click at [986, 141] on span "Messages" at bounding box center [989, 148] width 63 height 17
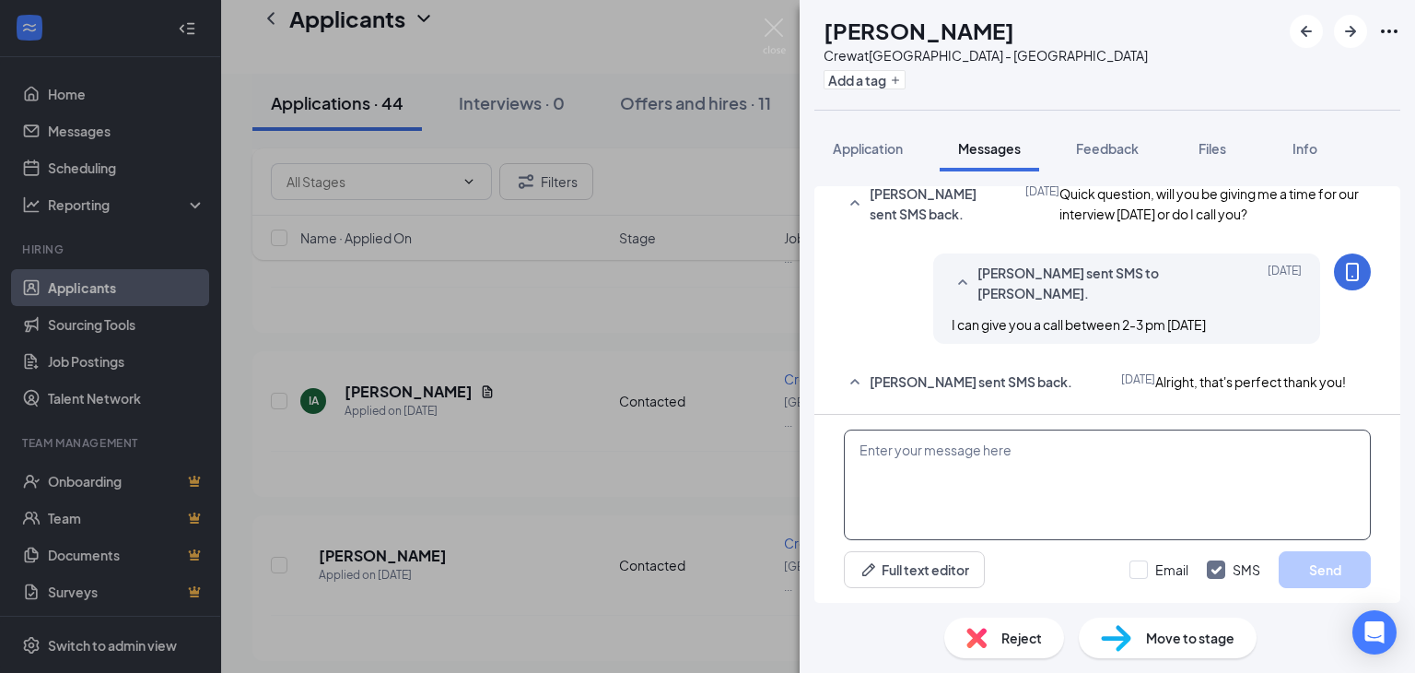
scroll to position [793, 0]
click at [938, 474] on textarea at bounding box center [1107, 484] width 527 height 111
paste textarea "I apologize but I already have several applicants who completed the phone inter…"
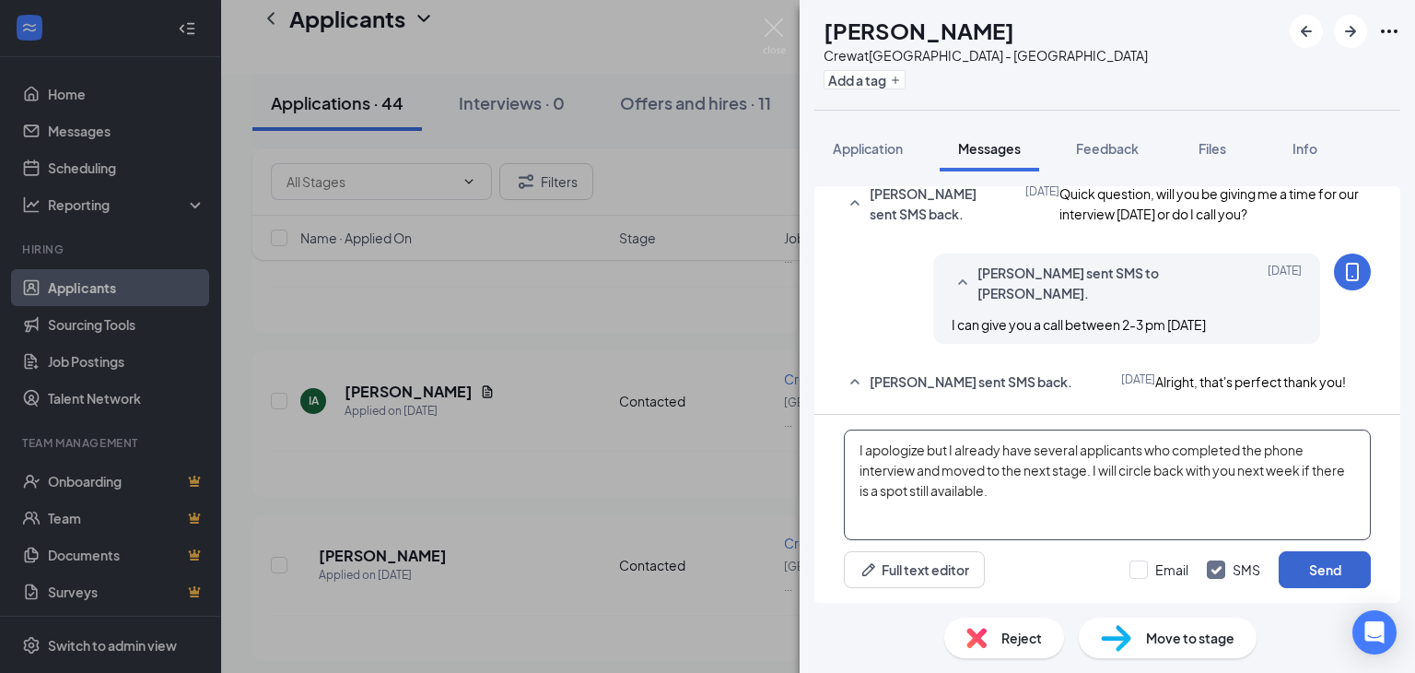
type textarea "I apologize but I already have several applicants who completed the phone inter…"
click at [1301, 562] on button "Send" at bounding box center [1325, 569] width 92 height 37
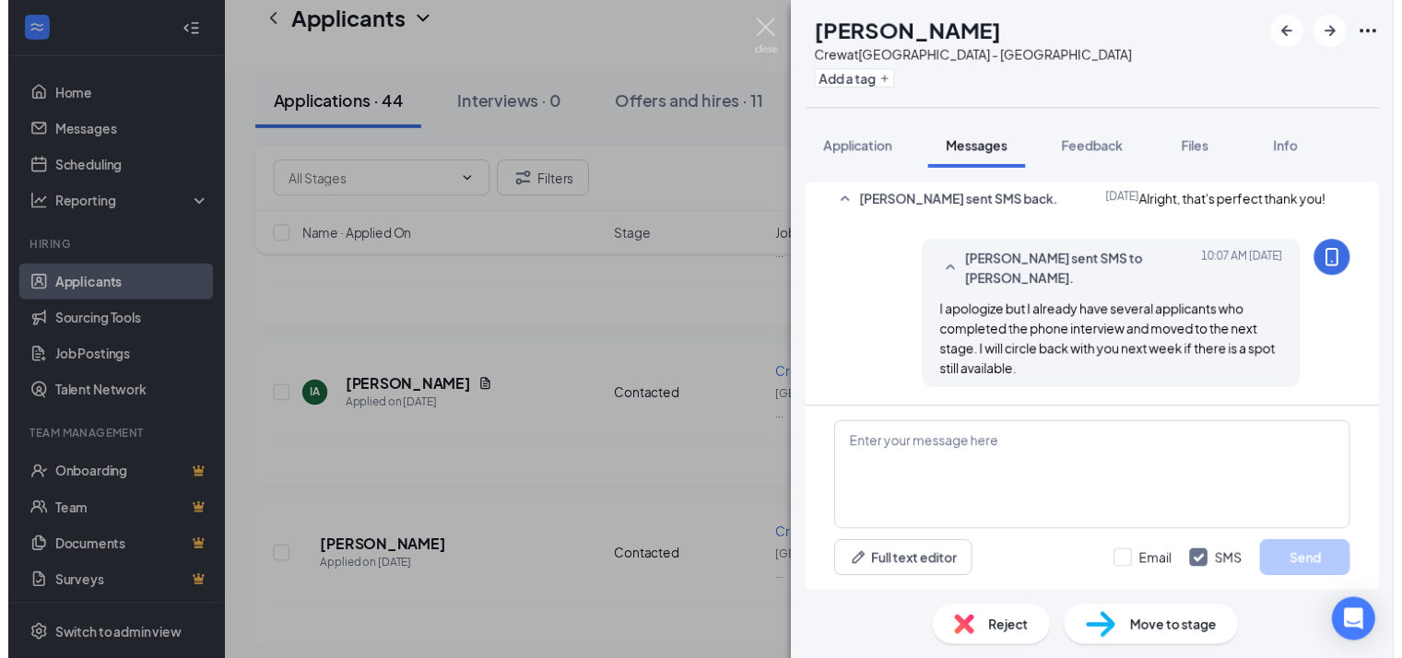
scroll to position [972, 0]
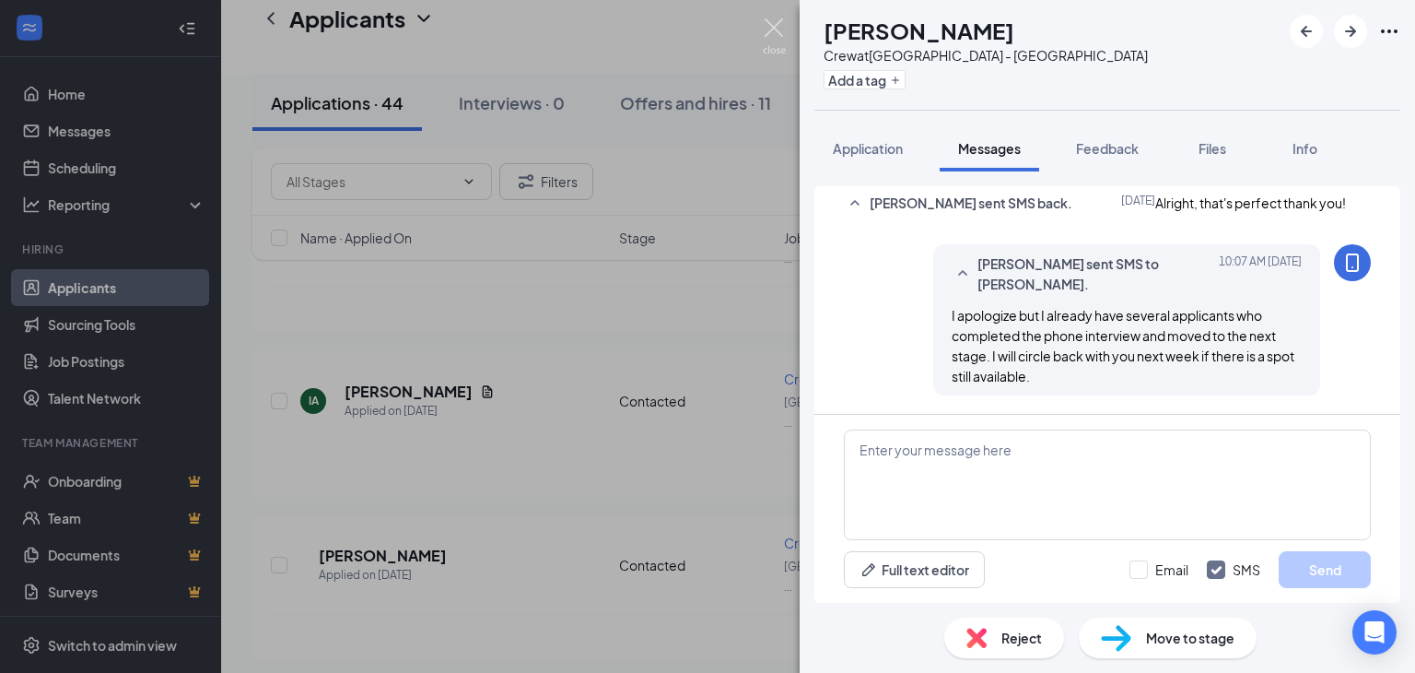
click at [766, 19] on img at bounding box center [774, 36] width 23 height 36
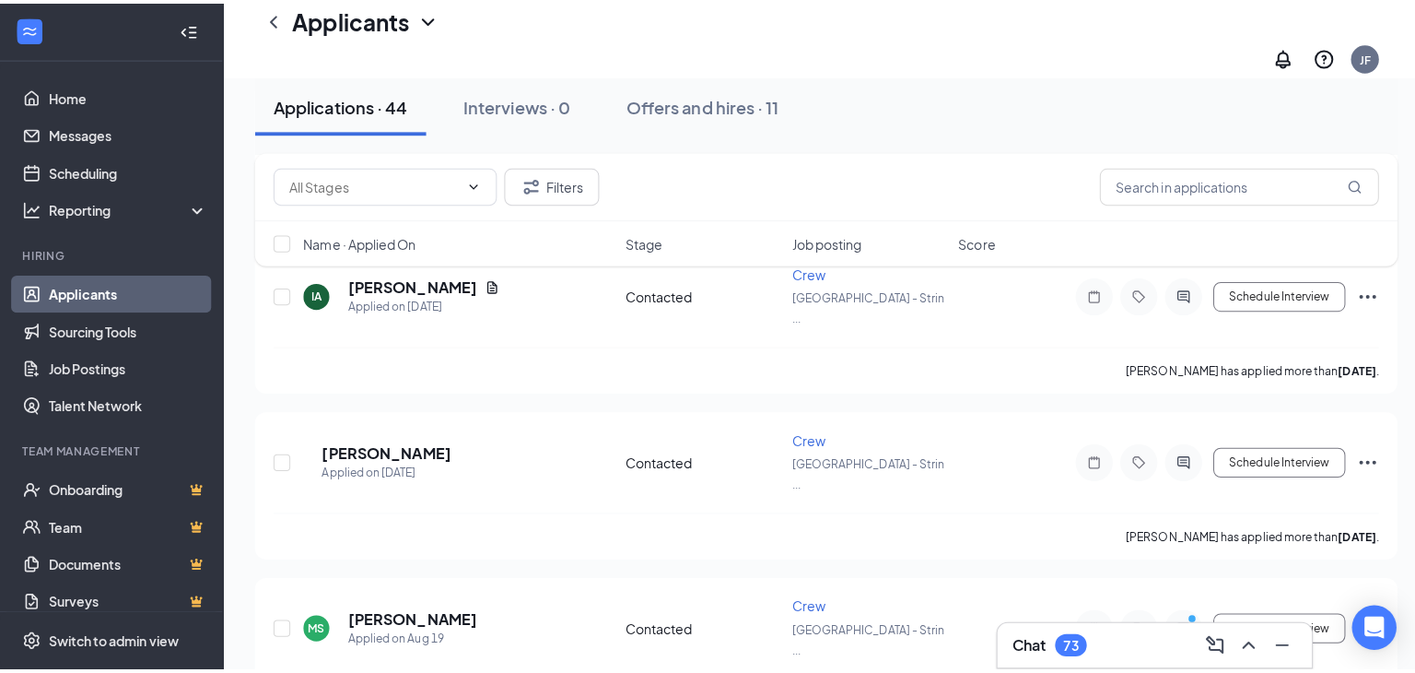
scroll to position [1010, 0]
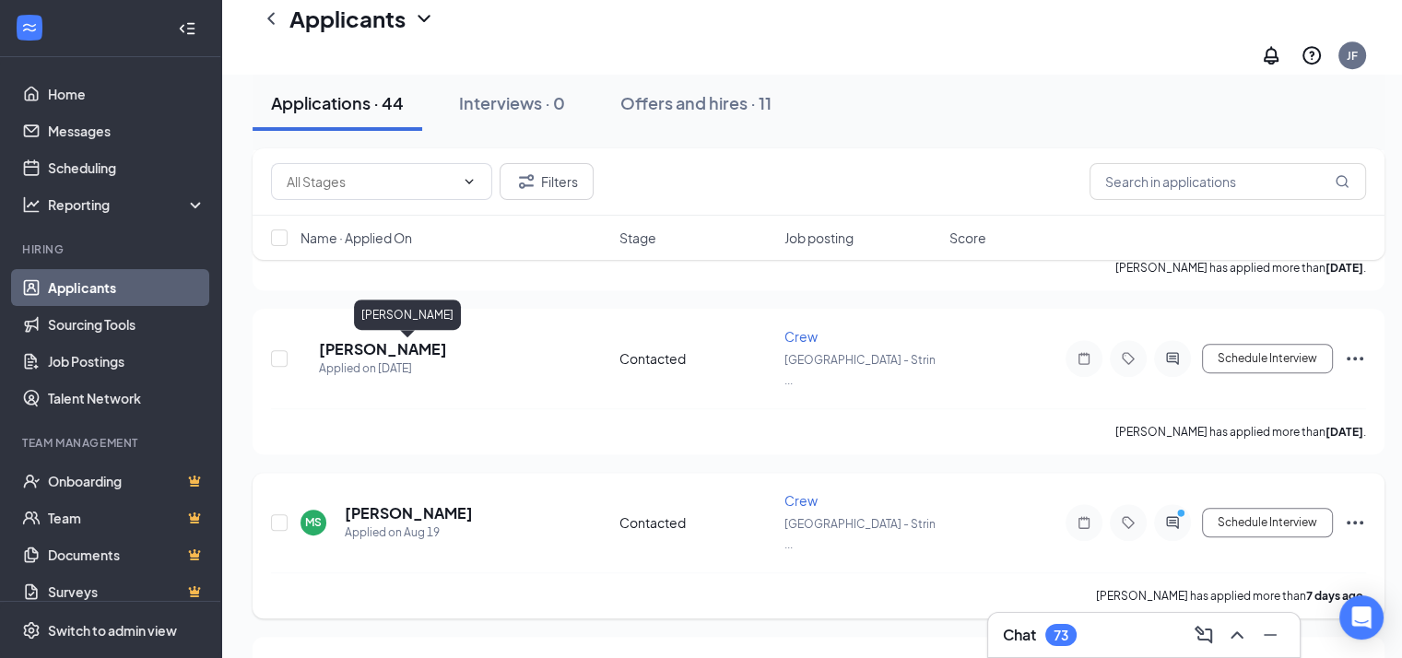
click at [439, 503] on h5 "[PERSON_NAME]" at bounding box center [409, 513] width 128 height 20
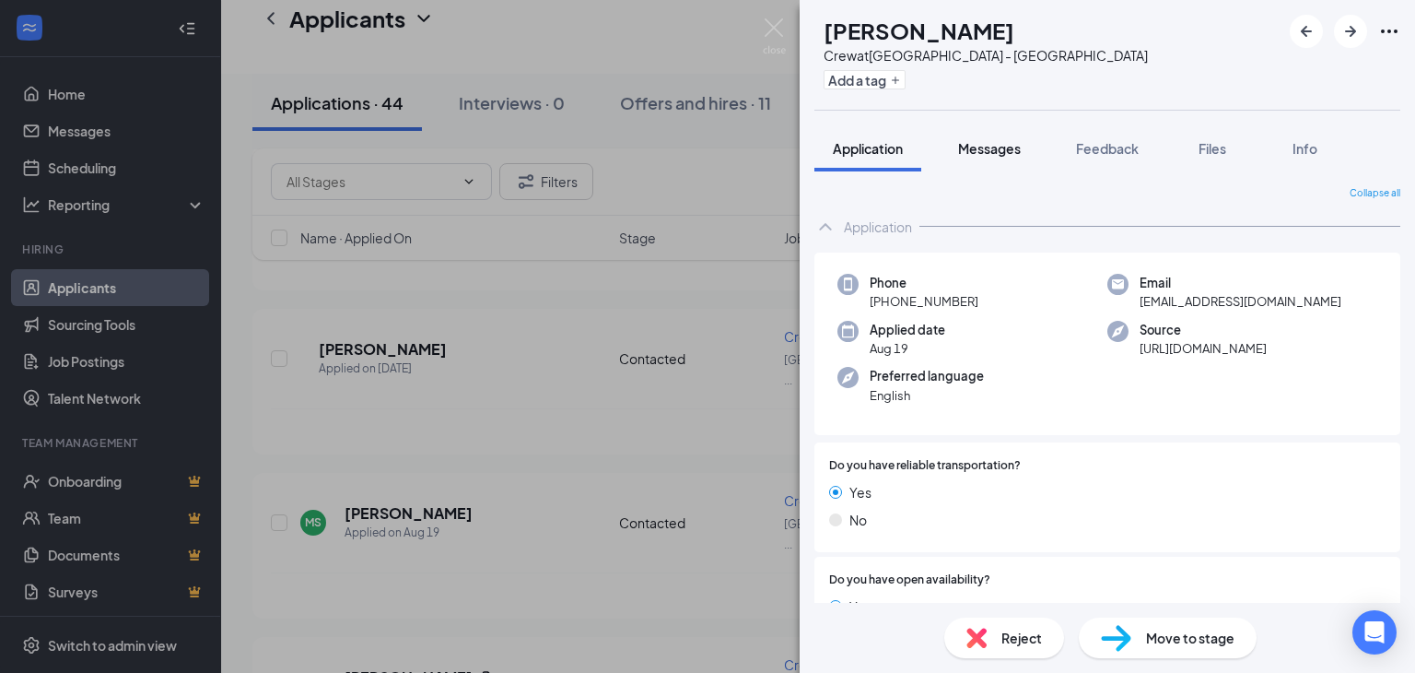
click at [984, 160] on button "Messages" at bounding box center [990, 148] width 100 height 46
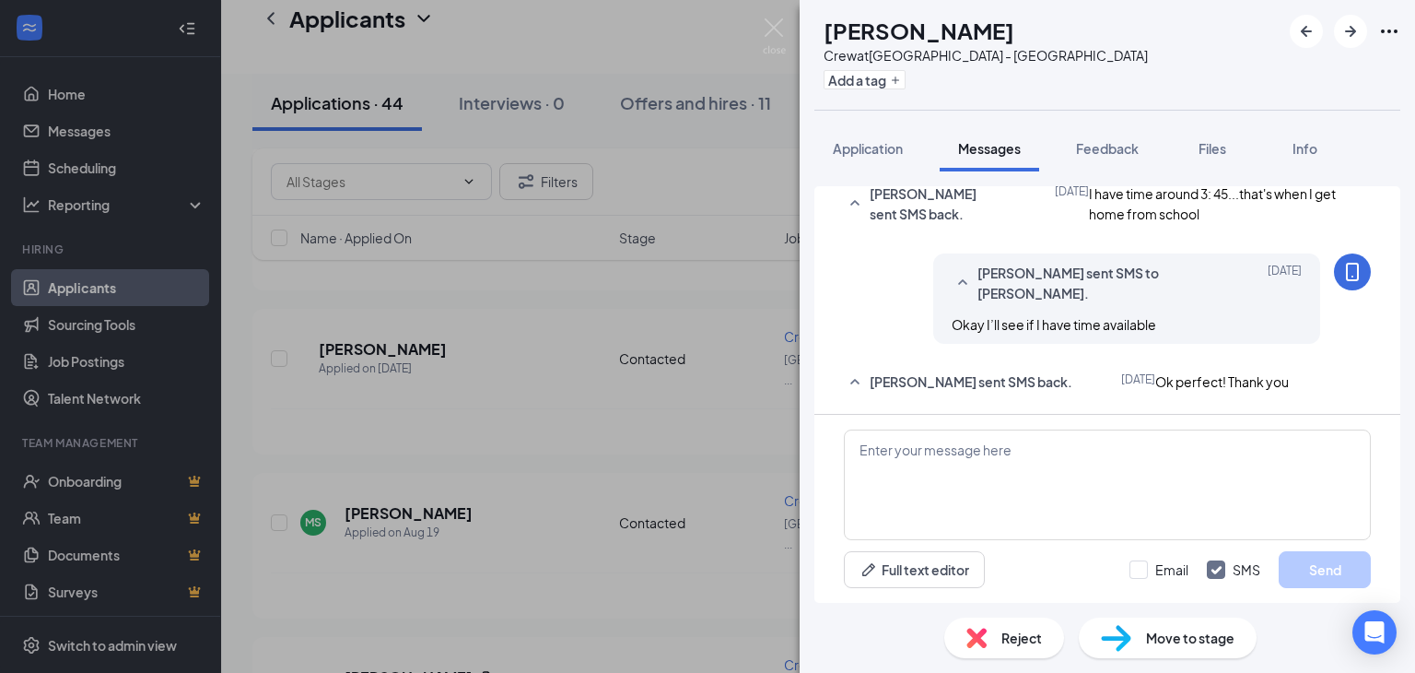
scroll to position [858, 0]
click at [933, 451] on textarea at bounding box center [1107, 484] width 527 height 111
paste textarea "I apologize but I already have several applicants who completed the phone inter…"
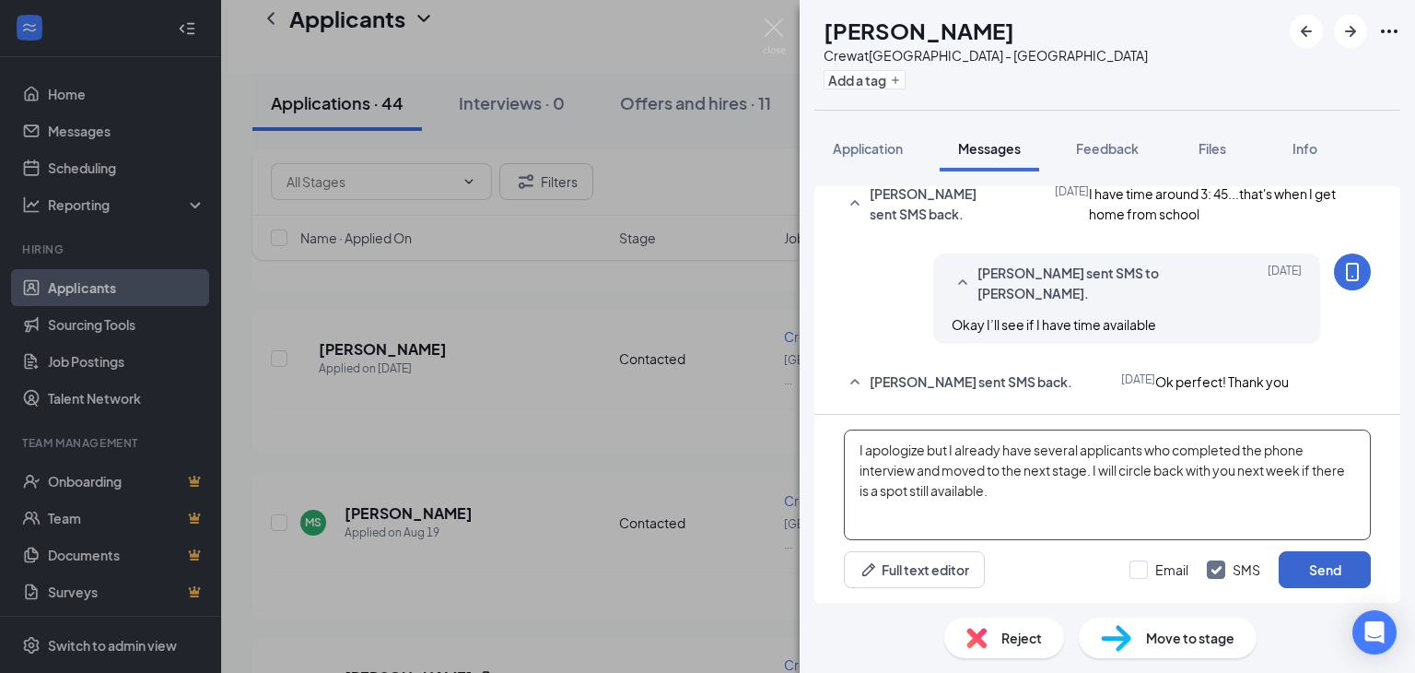
type textarea "I apologize but I already have several applicants who completed the phone inter…"
click at [1331, 576] on button "Send" at bounding box center [1325, 569] width 92 height 37
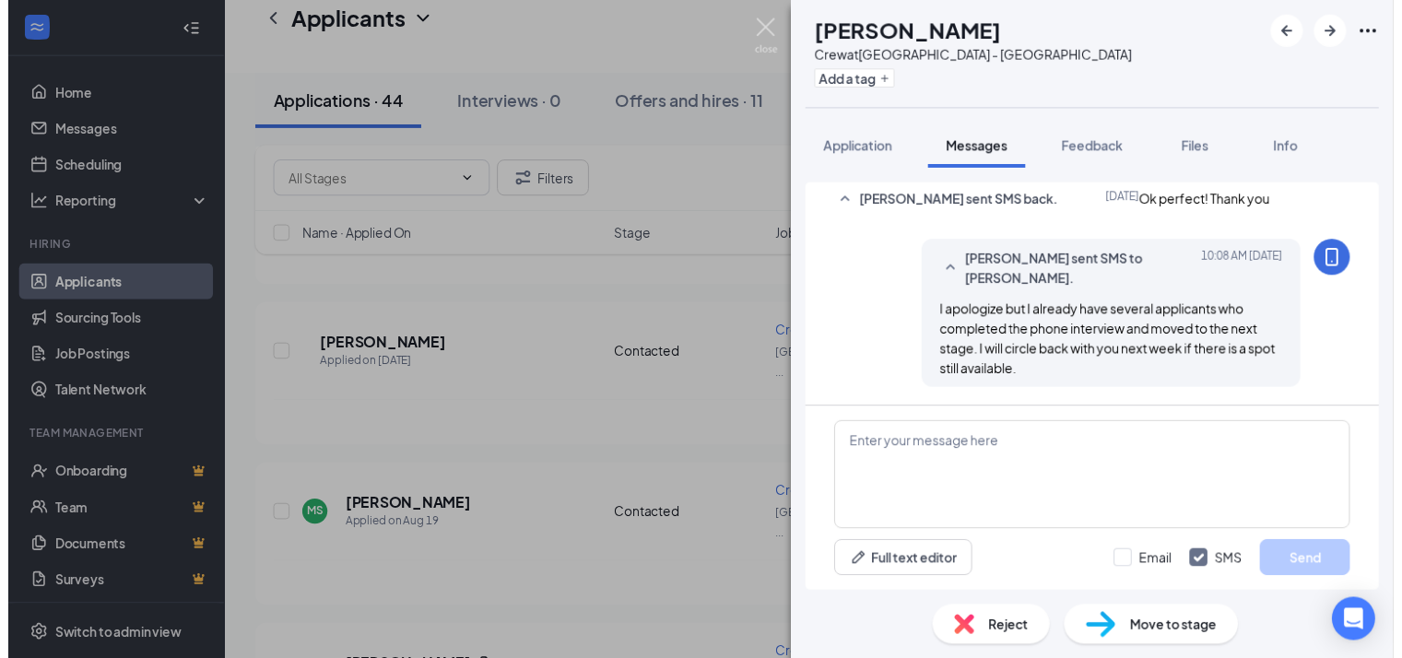
scroll to position [1036, 0]
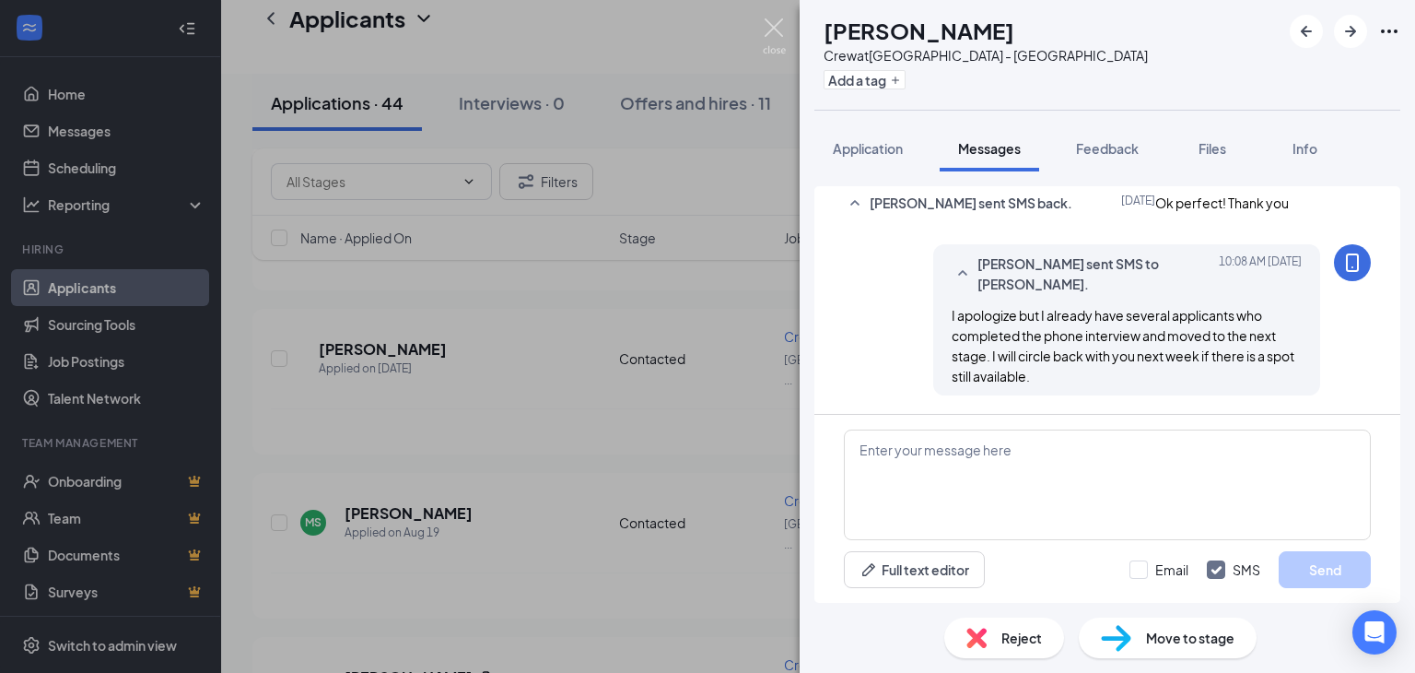
click at [764, 29] on img at bounding box center [774, 36] width 23 height 36
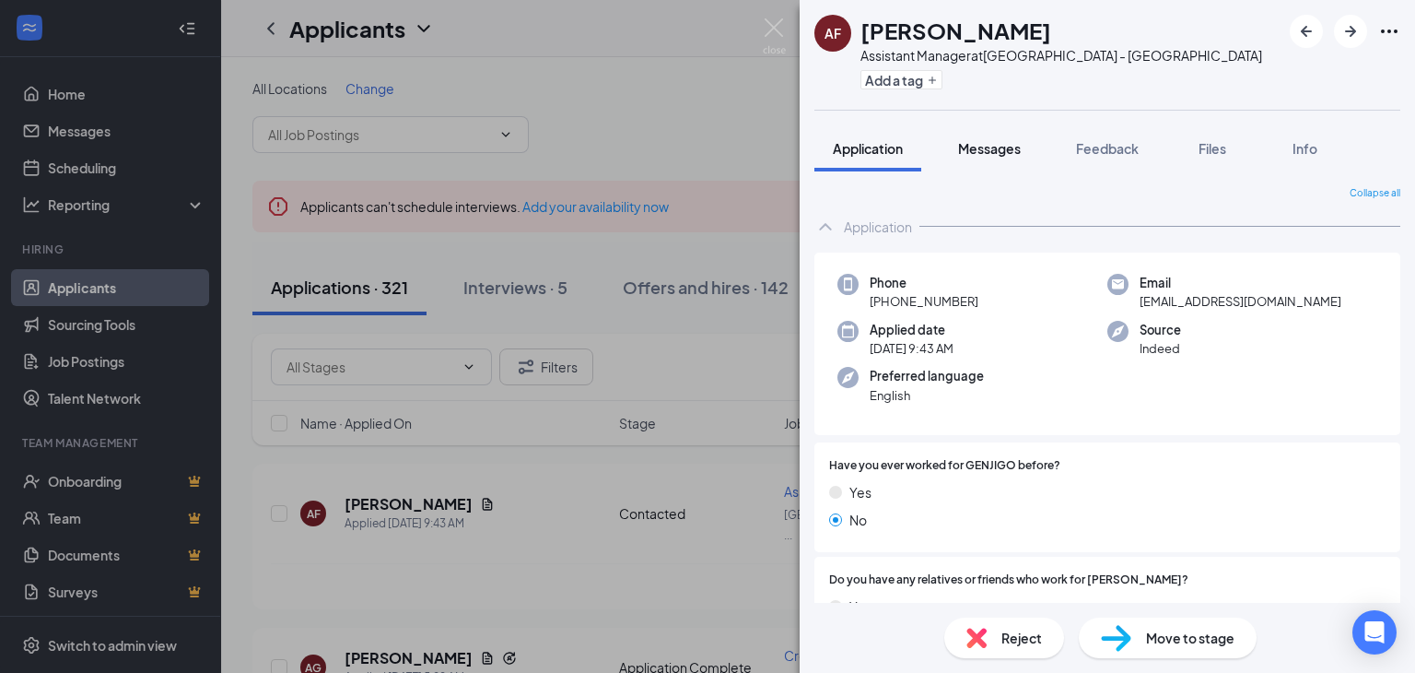
click at [972, 152] on span "Messages" at bounding box center [989, 148] width 63 height 17
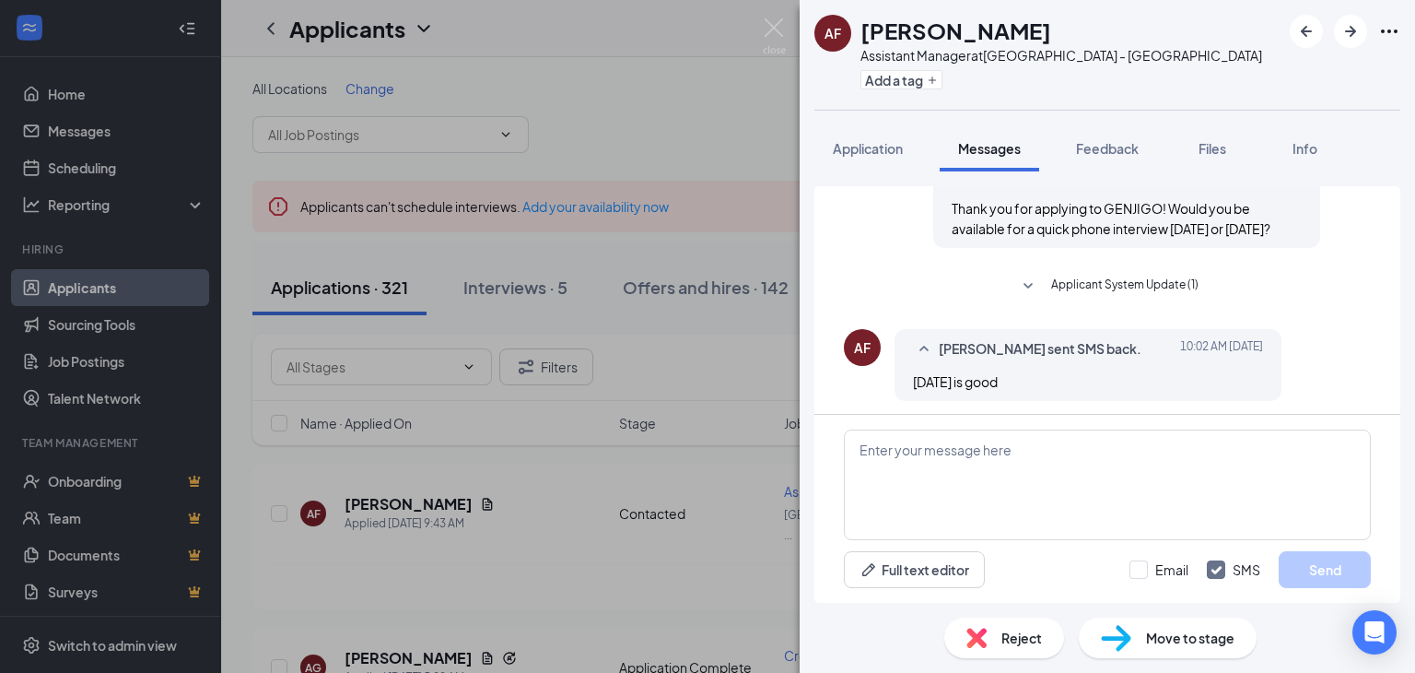
scroll to position [516, 0]
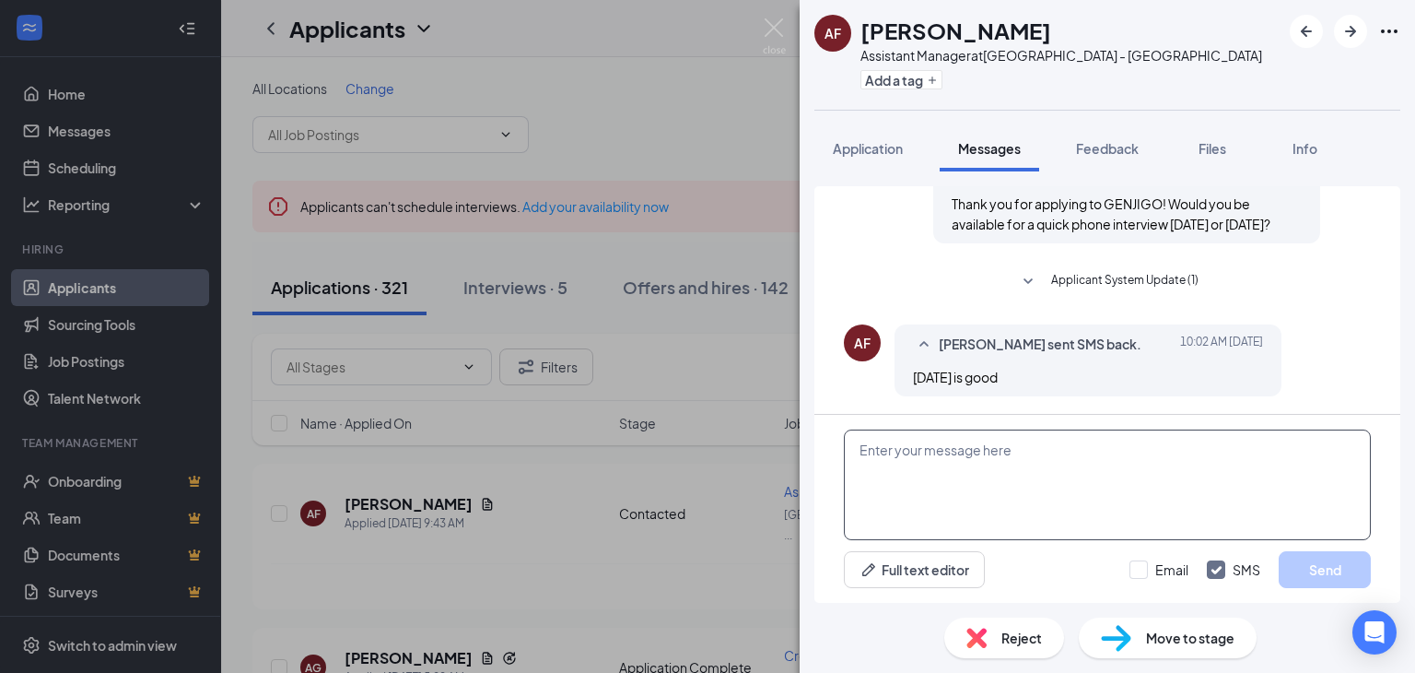
click at [976, 468] on textarea at bounding box center [1107, 484] width 527 height 111
type textarea "Is there a specific time that works good for you?"
click at [1327, 565] on button "Send" at bounding box center [1325, 569] width 92 height 37
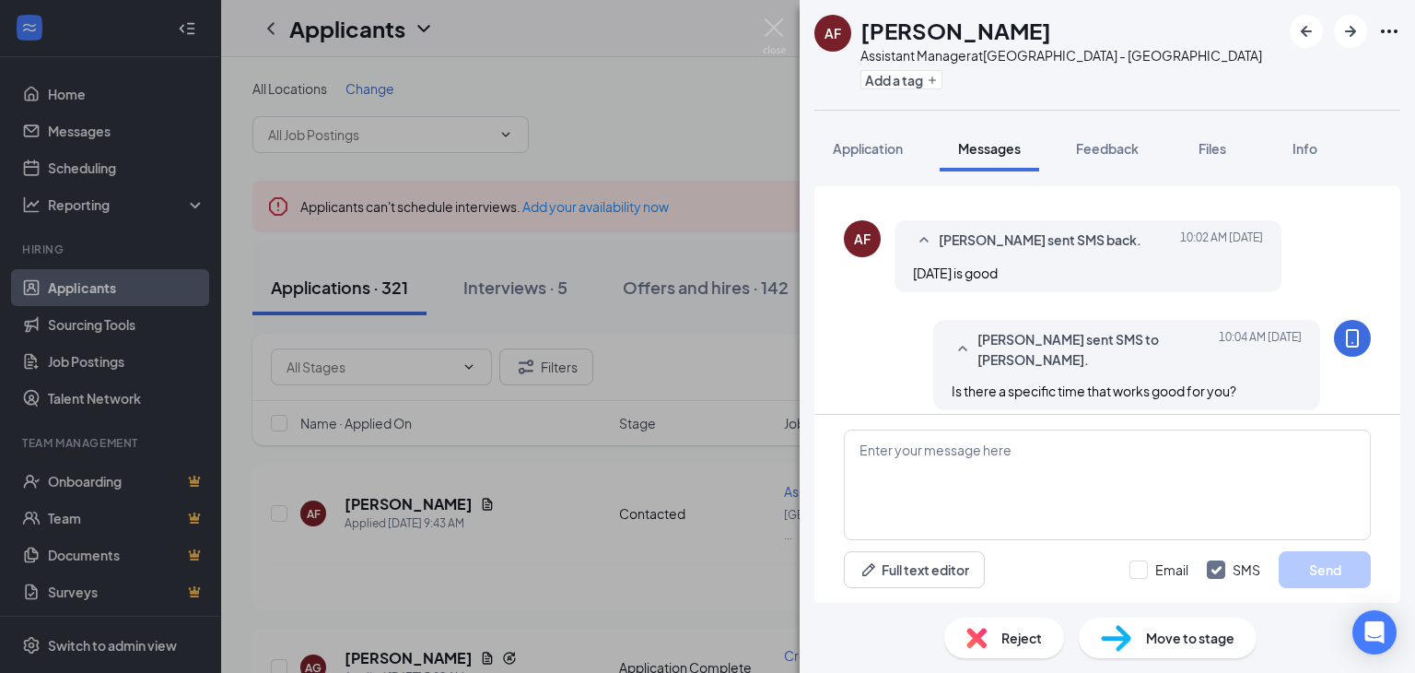
scroll to position [634, 0]
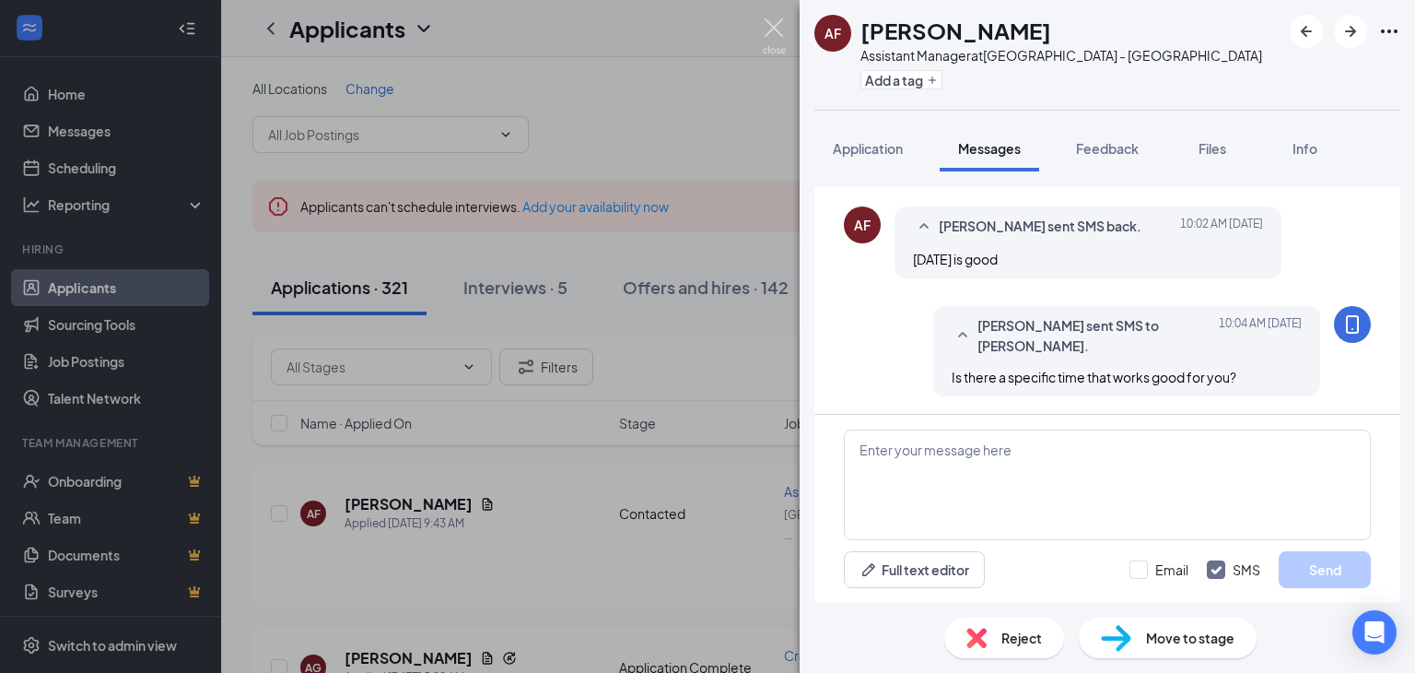
click at [766, 35] on img at bounding box center [774, 36] width 23 height 36
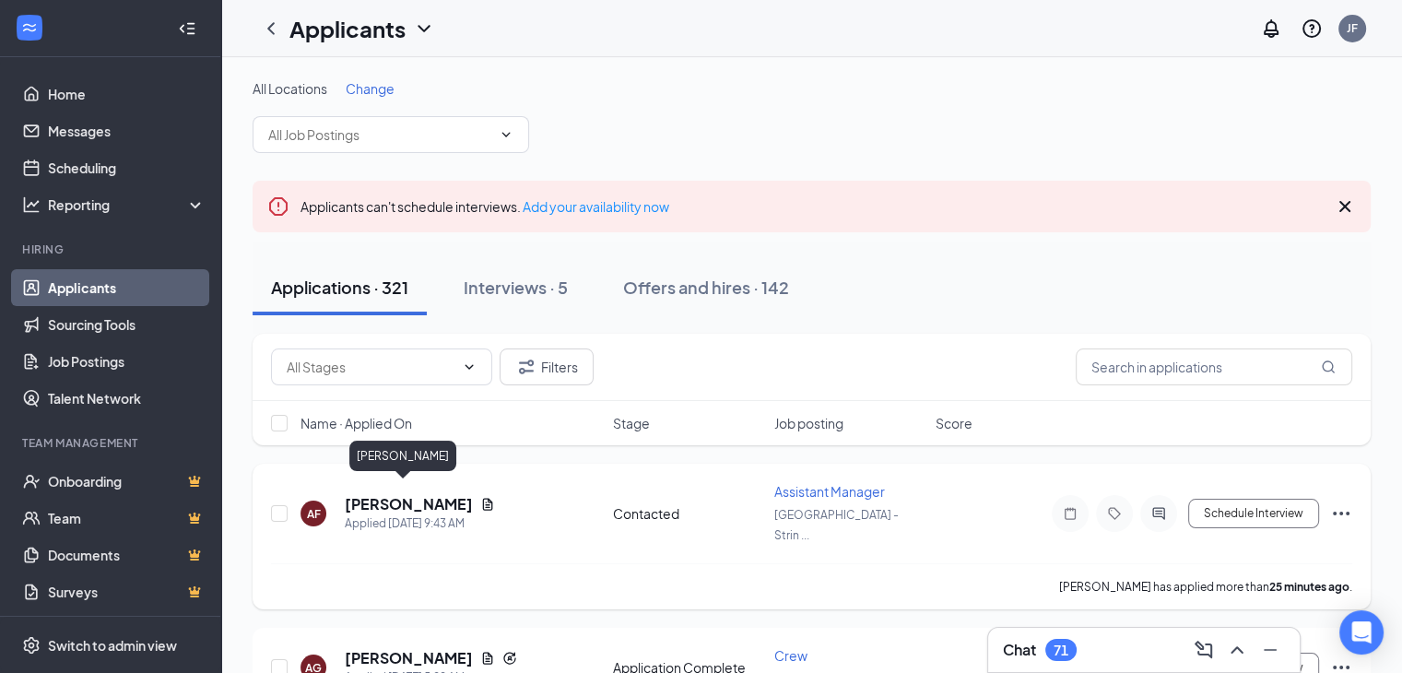
click at [410, 494] on h5 "[PERSON_NAME]" at bounding box center [409, 504] width 128 height 20
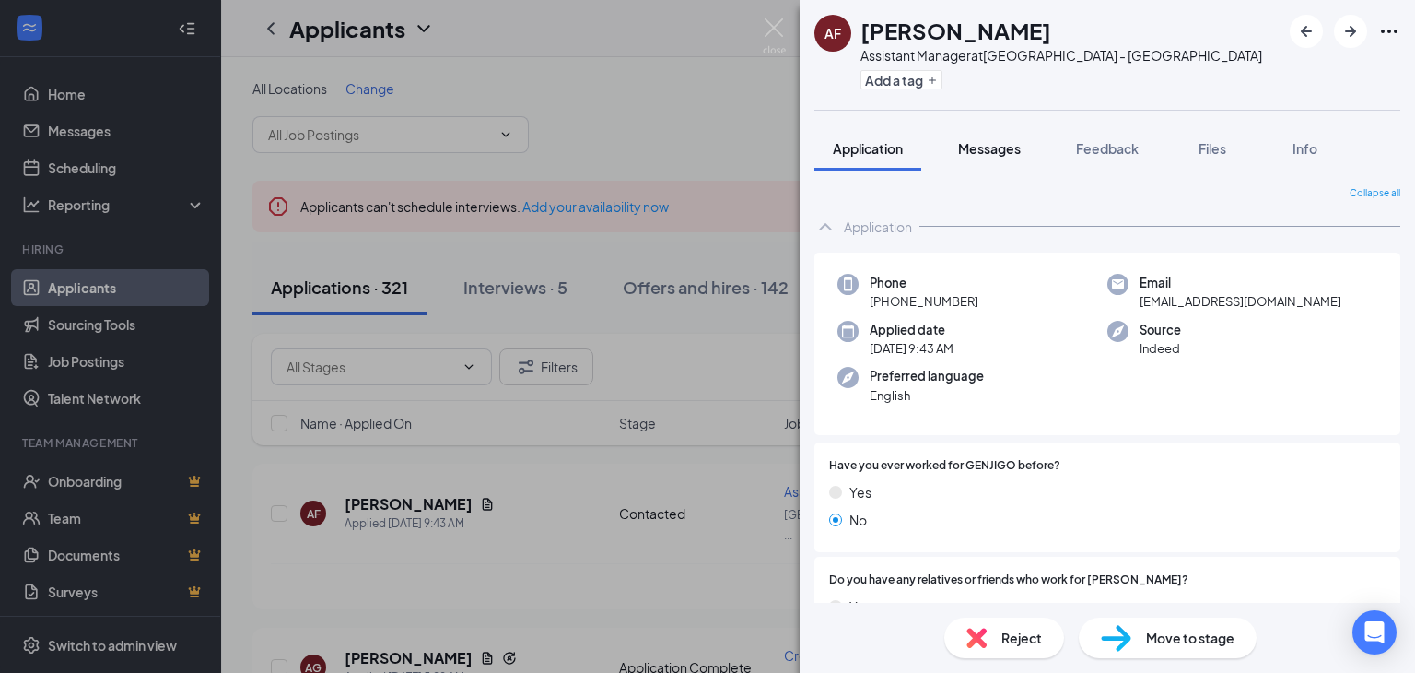
click at [989, 156] on span "Messages" at bounding box center [989, 148] width 63 height 17
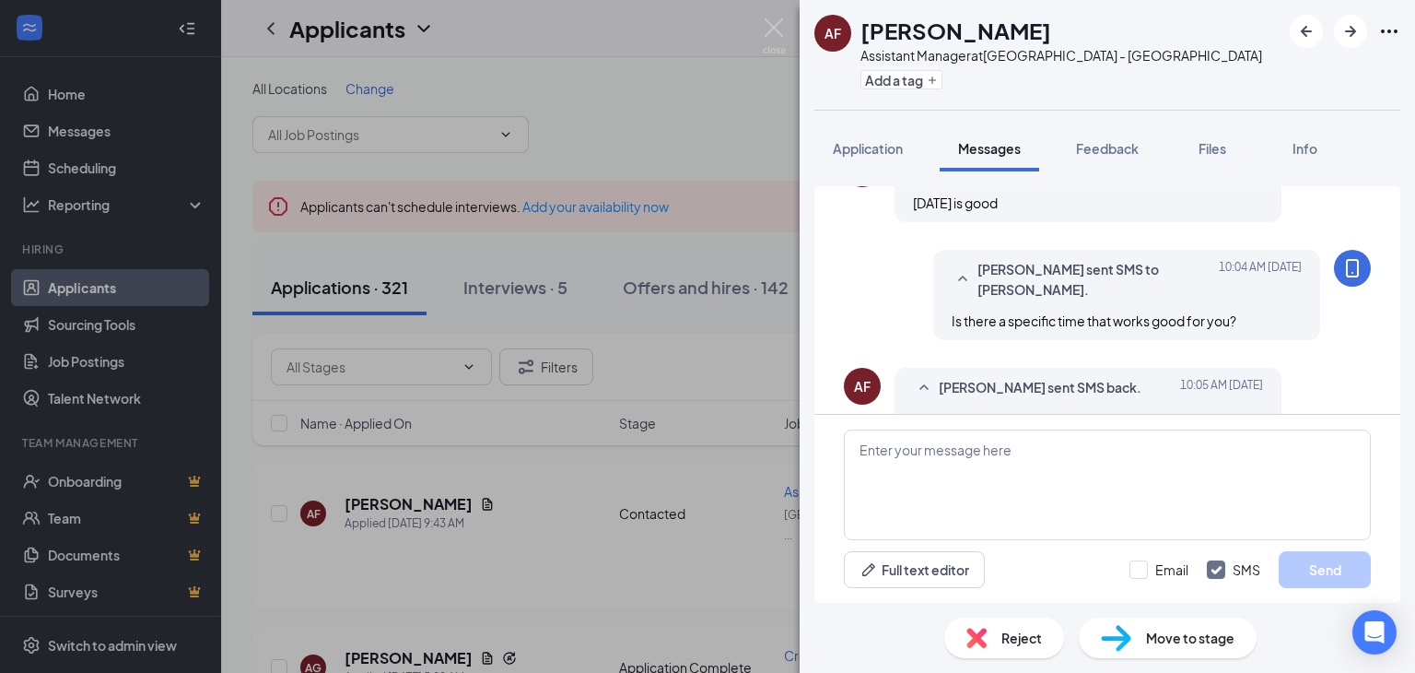
scroll to position [740, 0]
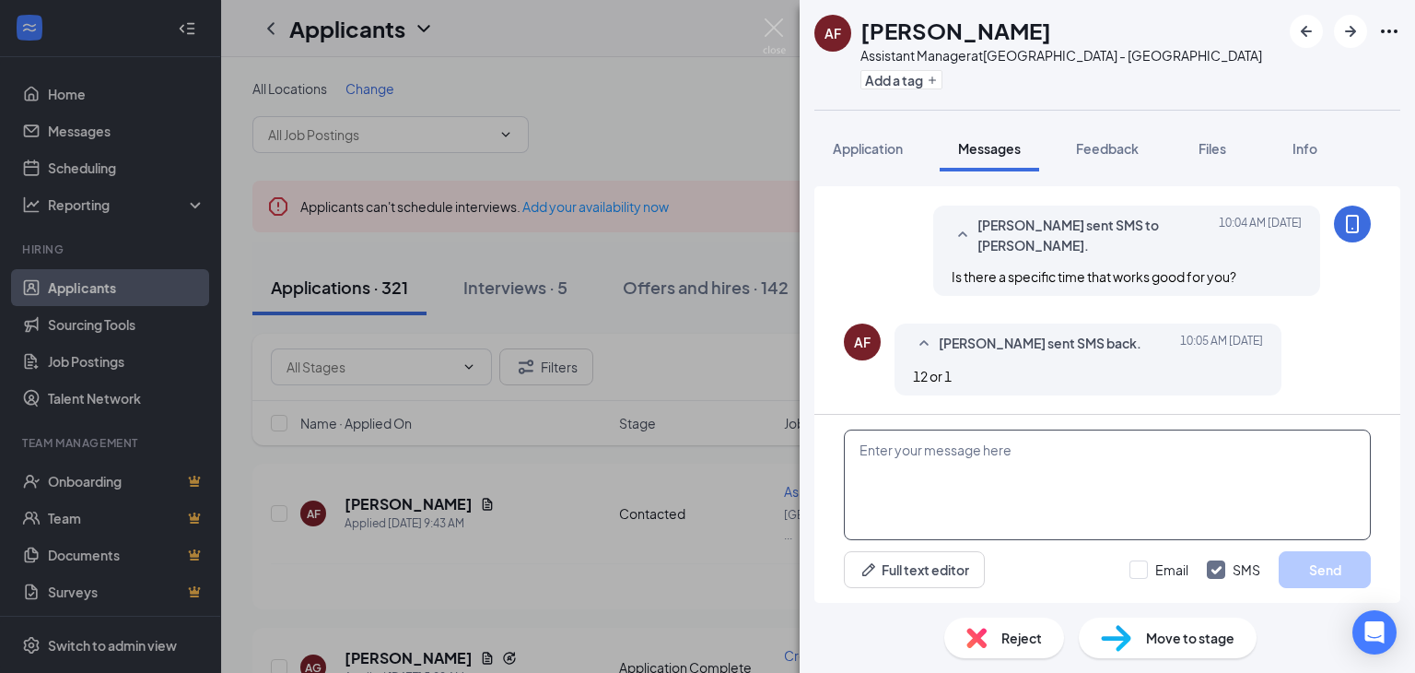
click at [918, 462] on textarea at bounding box center [1107, 484] width 527 height 111
type textarea "I will give you a call around 1 pm"
click at [1306, 561] on button "Send" at bounding box center [1325, 569] width 92 height 37
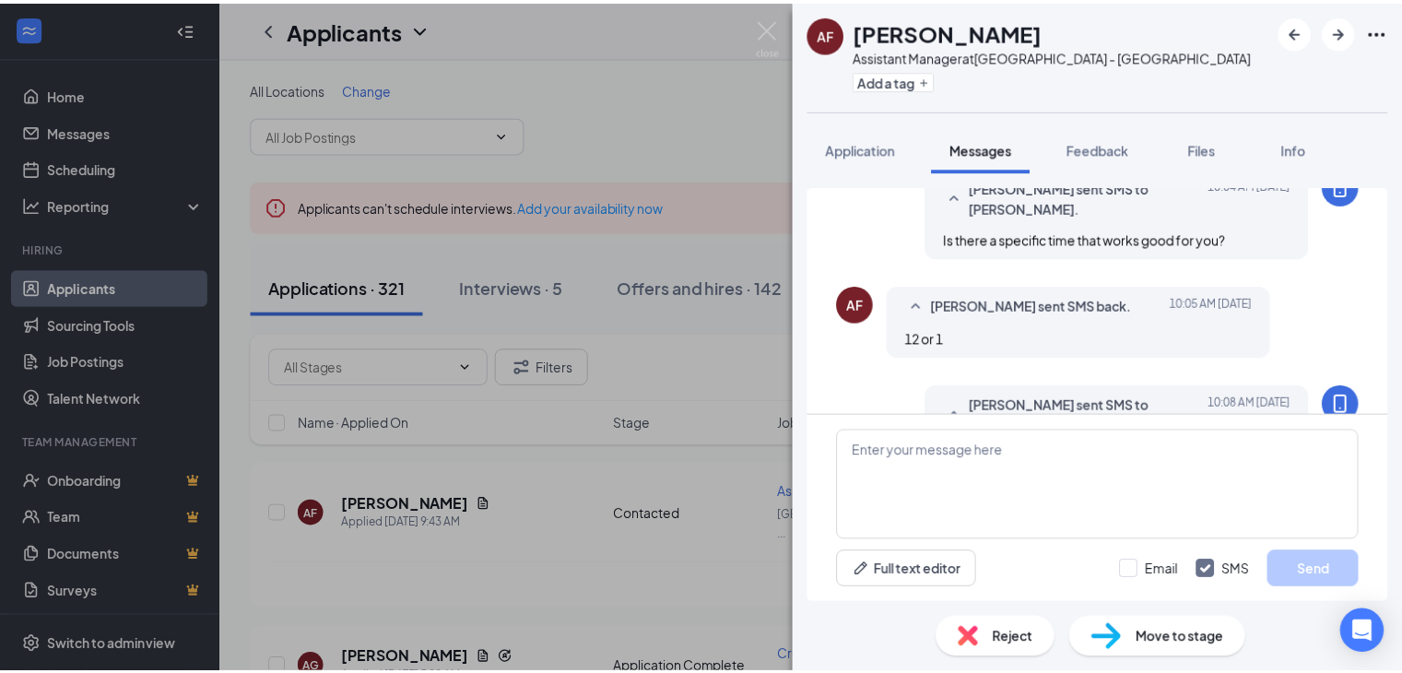
scroll to position [858, 0]
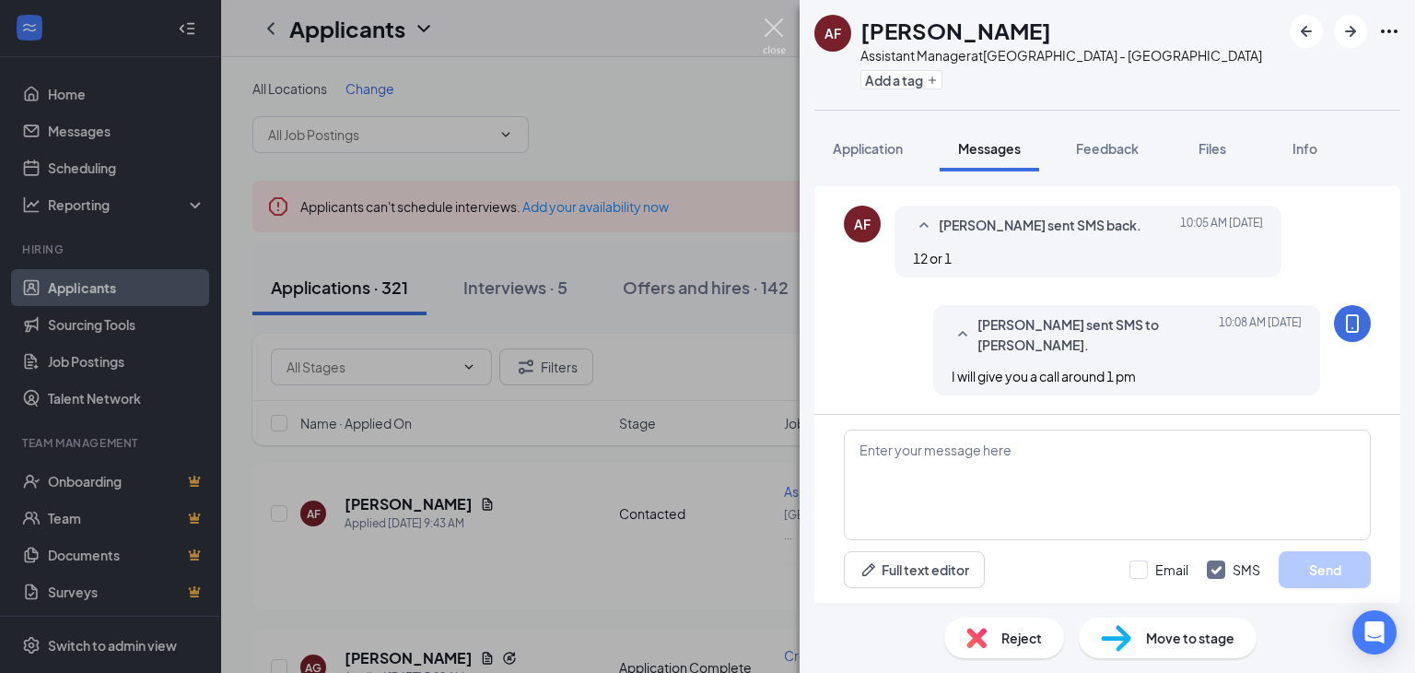
click at [770, 23] on img at bounding box center [774, 36] width 23 height 36
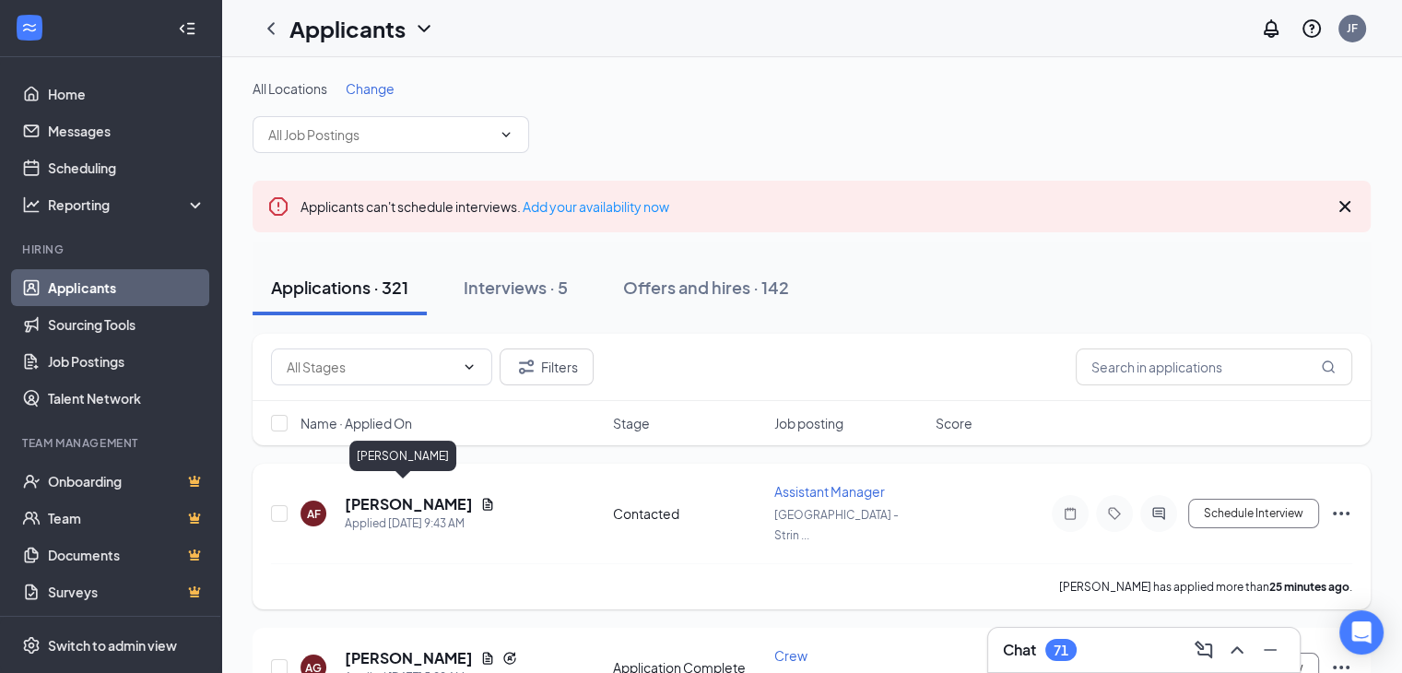
click at [372, 494] on h5 "[PERSON_NAME]" at bounding box center [409, 504] width 128 height 20
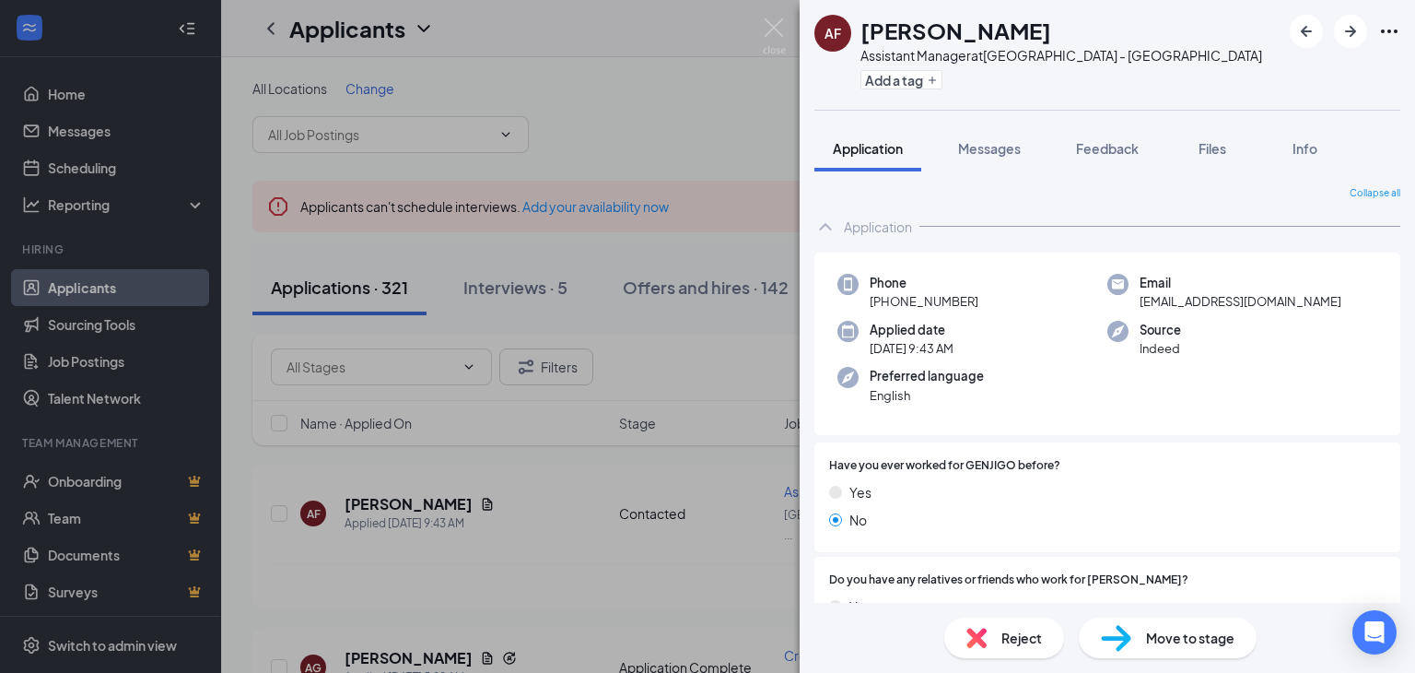
drag, startPoint x: 902, startPoint y: 207, endPoint x: 936, endPoint y: 188, distance: 39.2
click at [936, 188] on div "Collapse all" at bounding box center [1108, 193] width 586 height 15
click at [780, 23] on img at bounding box center [774, 36] width 23 height 36
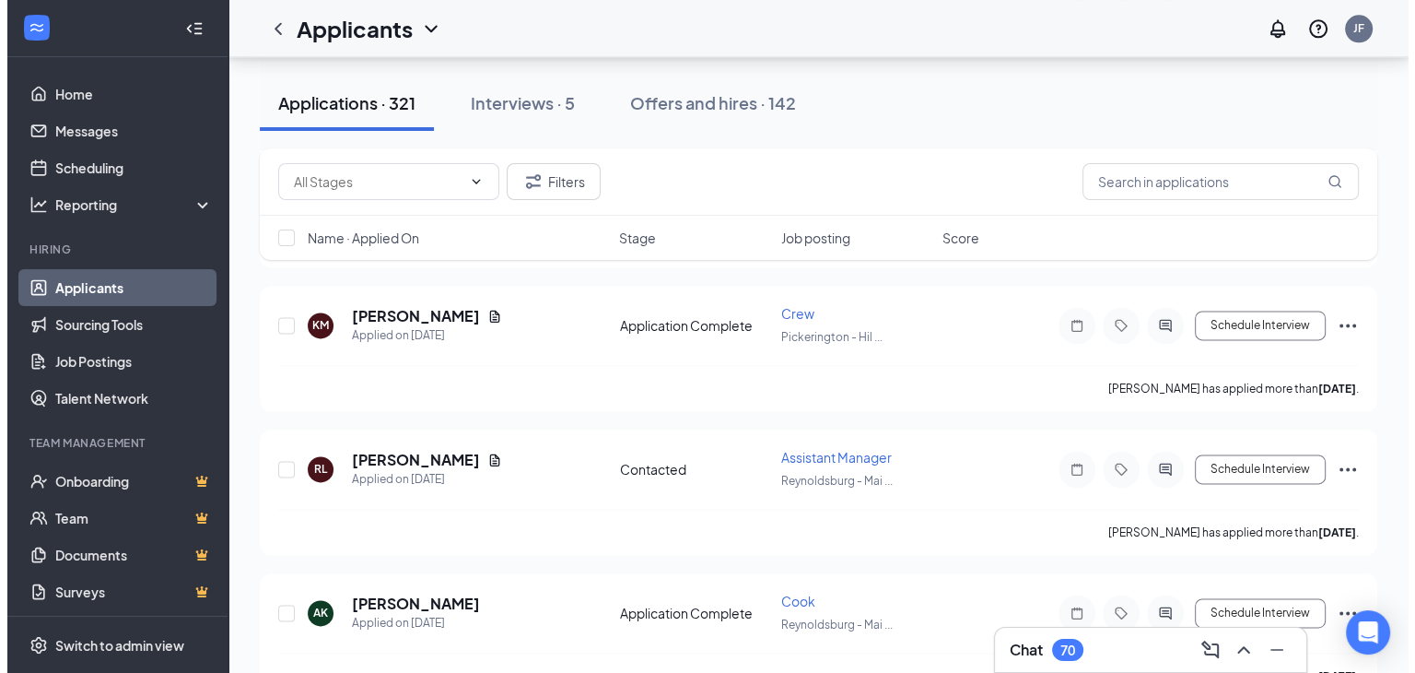
scroll to position [2429, 0]
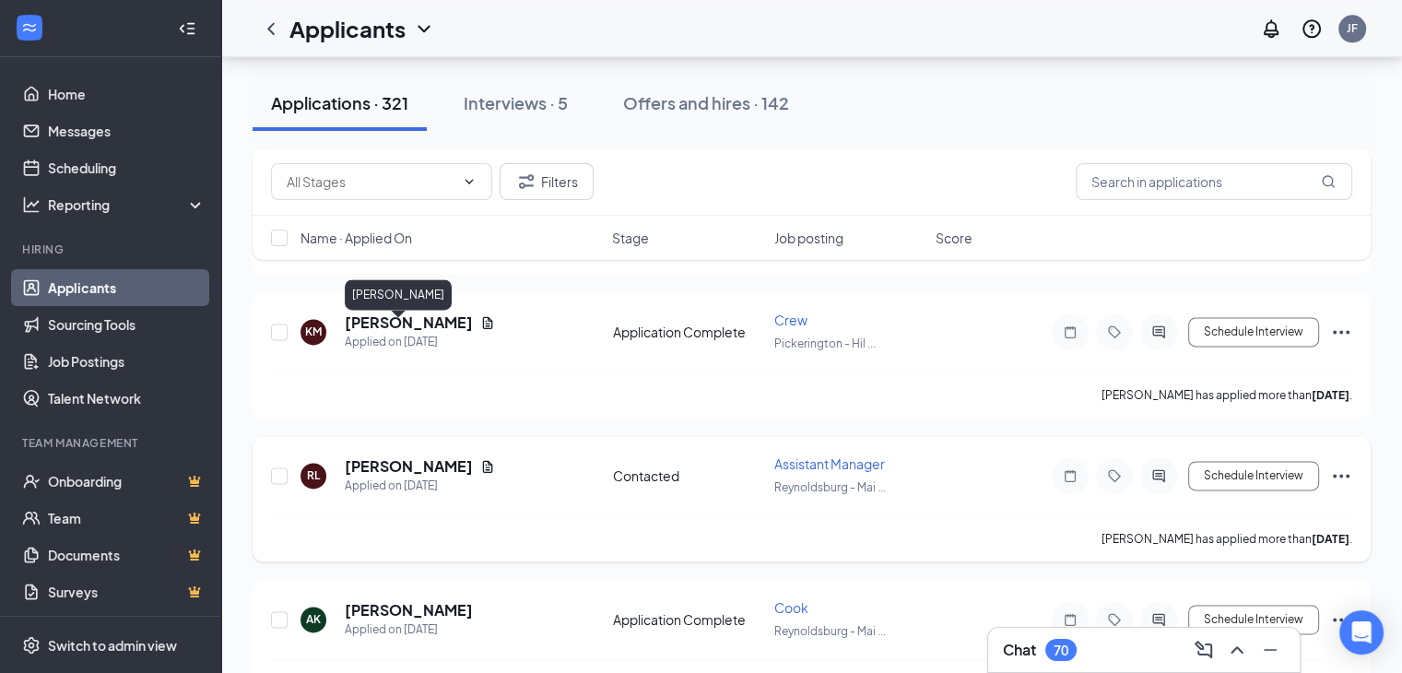
click at [355, 456] on h5 "Roy Lee" at bounding box center [409, 466] width 128 height 20
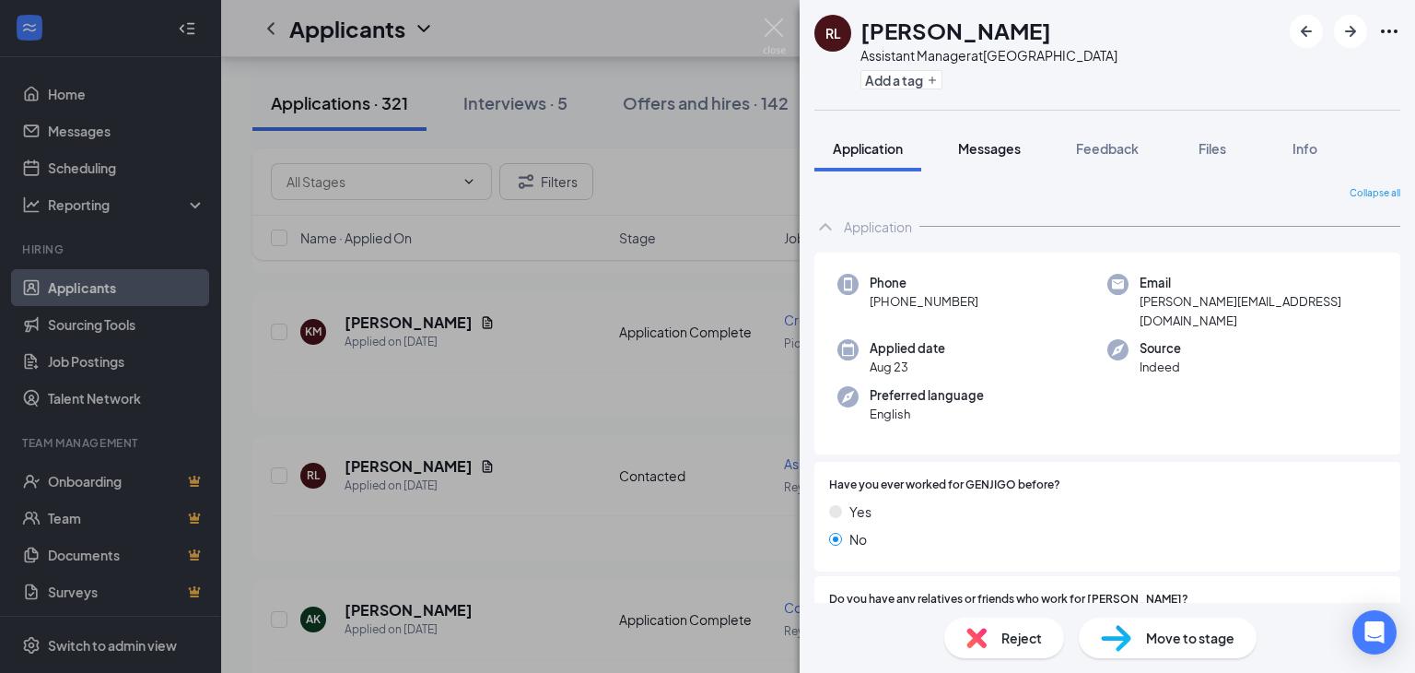
click at [990, 156] on span "Messages" at bounding box center [989, 148] width 63 height 17
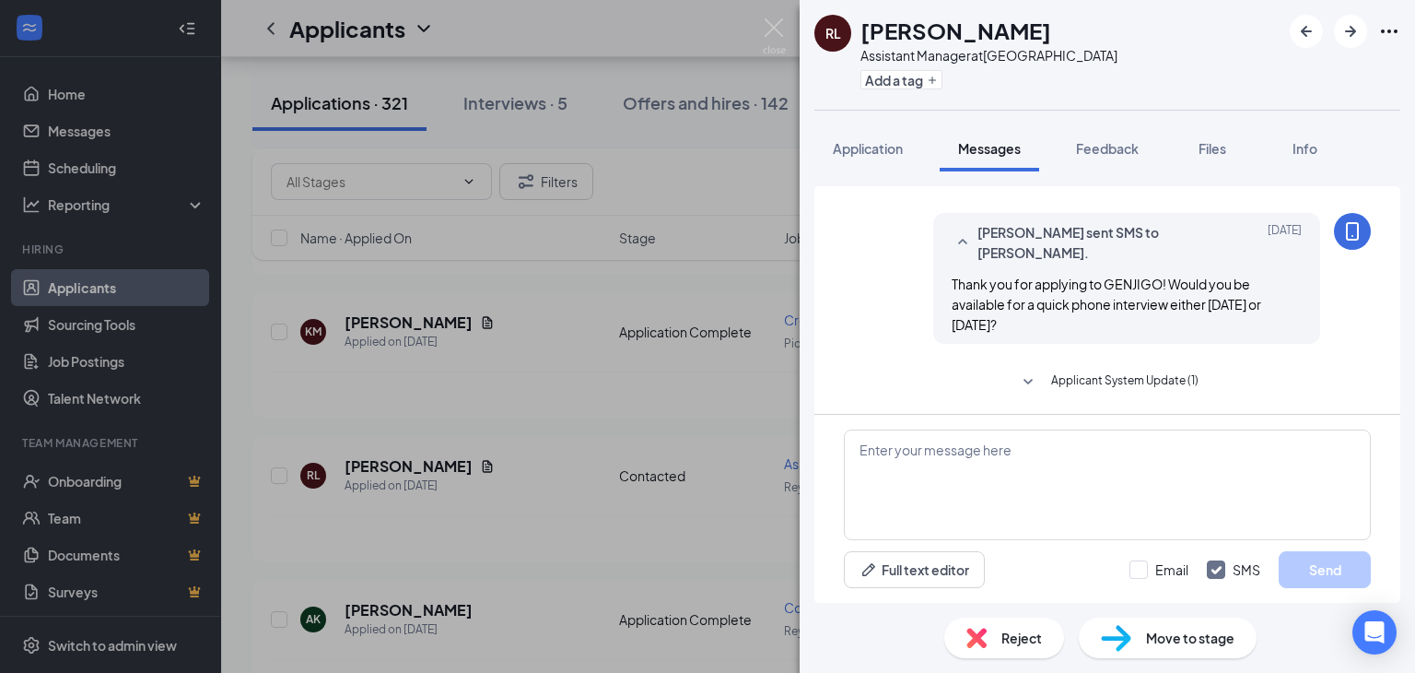
scroll to position [677, 0]
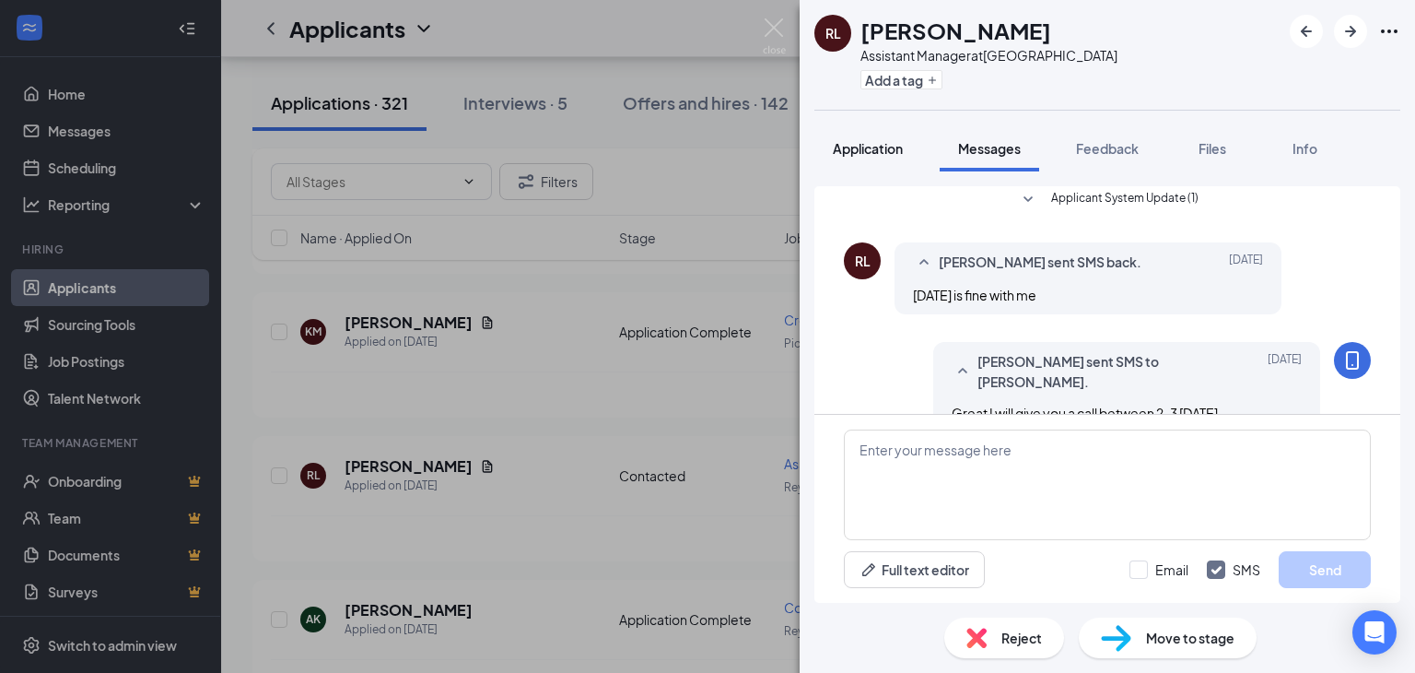
click at [855, 145] on span "Application" at bounding box center [868, 148] width 70 height 17
